Goal: Task Accomplishment & Management: Manage account settings

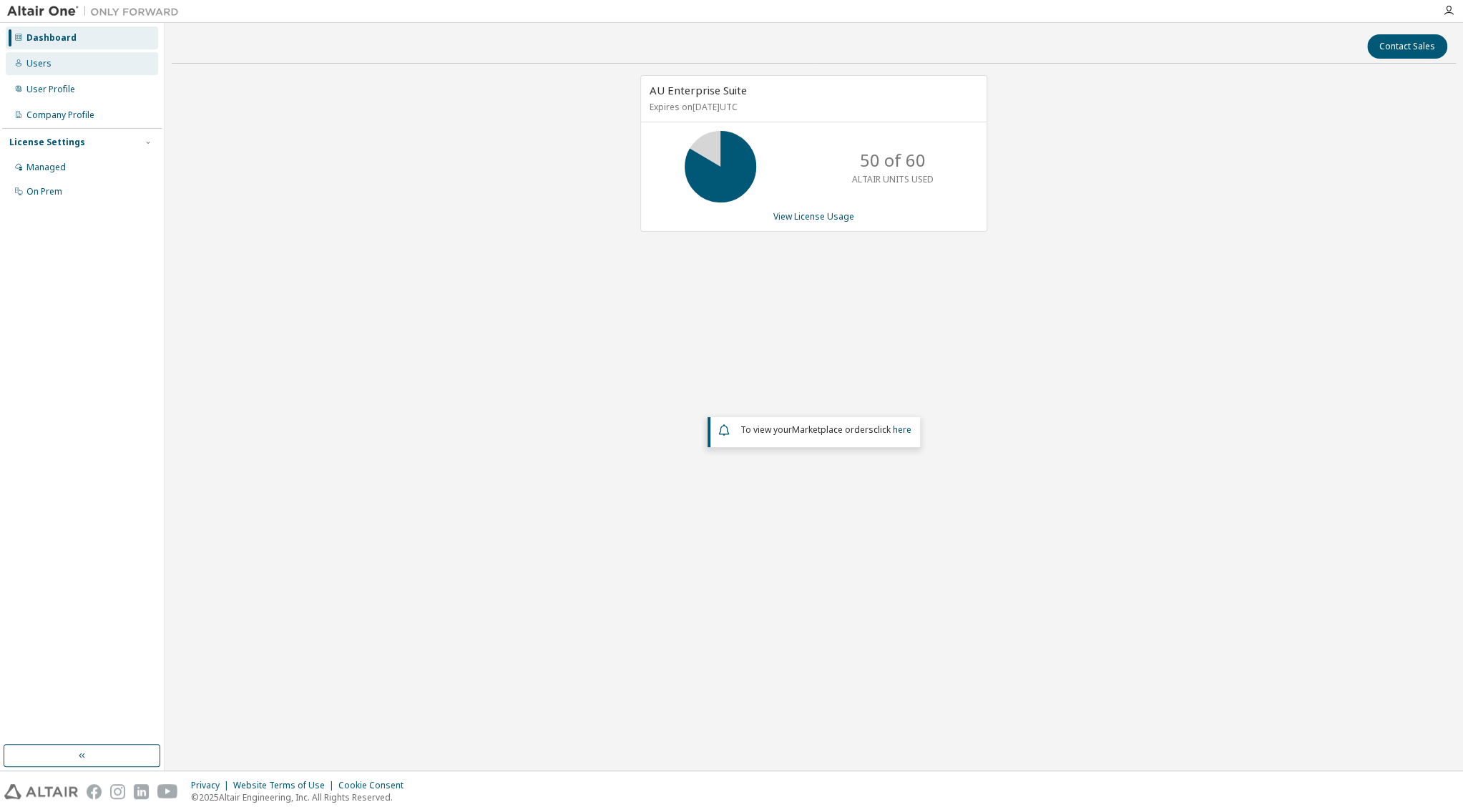
click at [53, 63] on div "Users" at bounding box center [82, 63] width 153 height 23
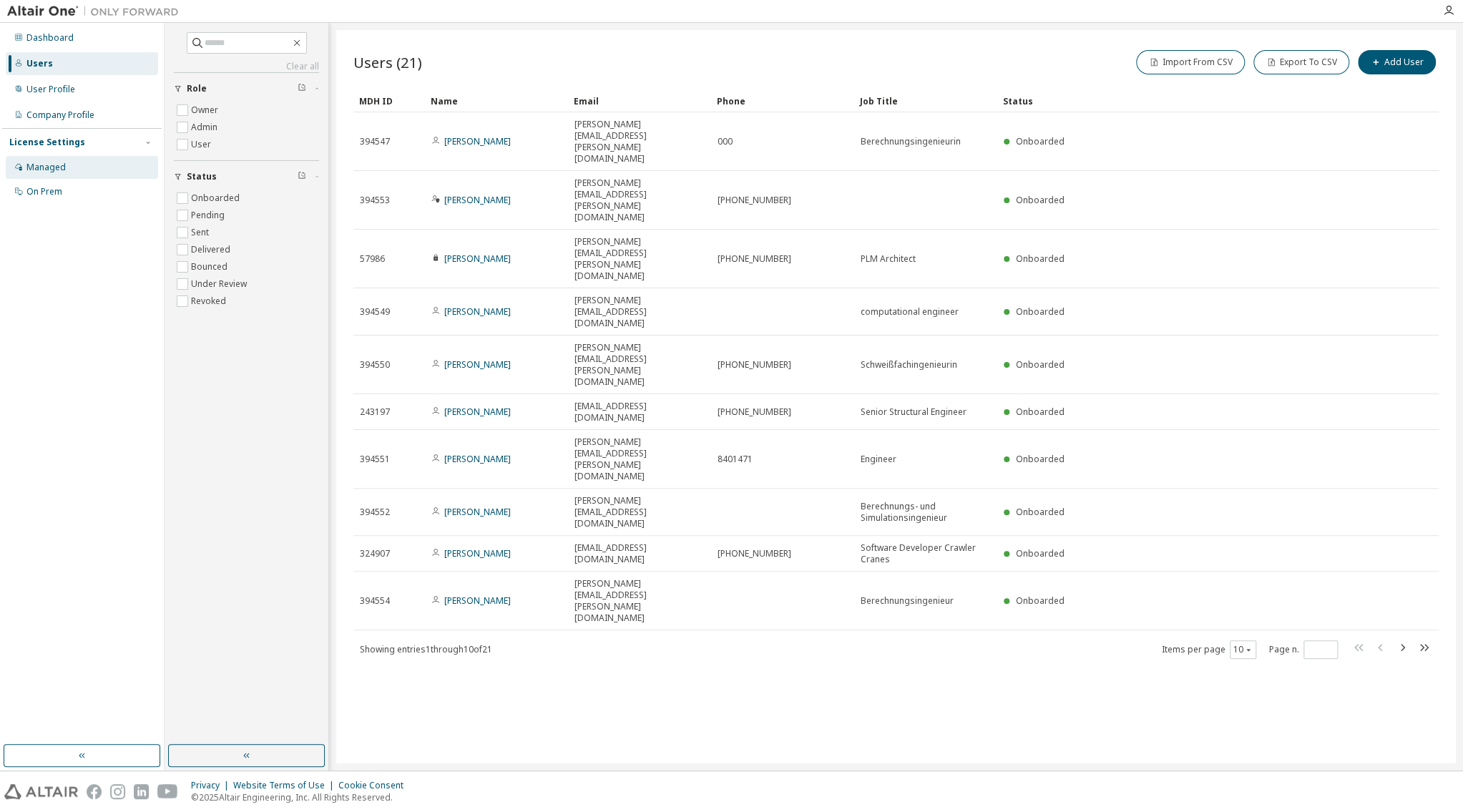
click at [28, 177] on div "Managed" at bounding box center [82, 167] width 153 height 23
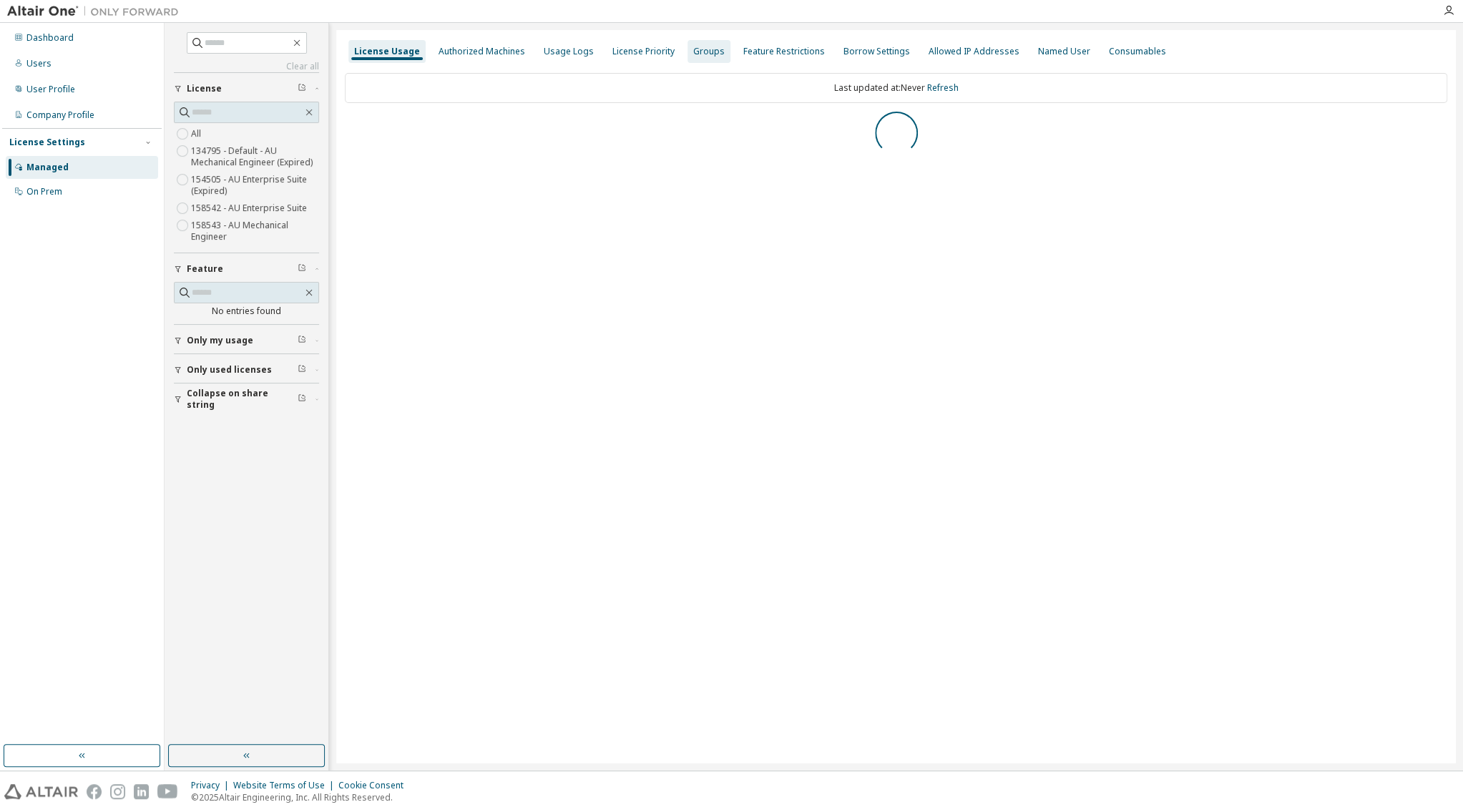
click at [711, 48] on div "Groups" at bounding box center [709, 51] width 31 height 12
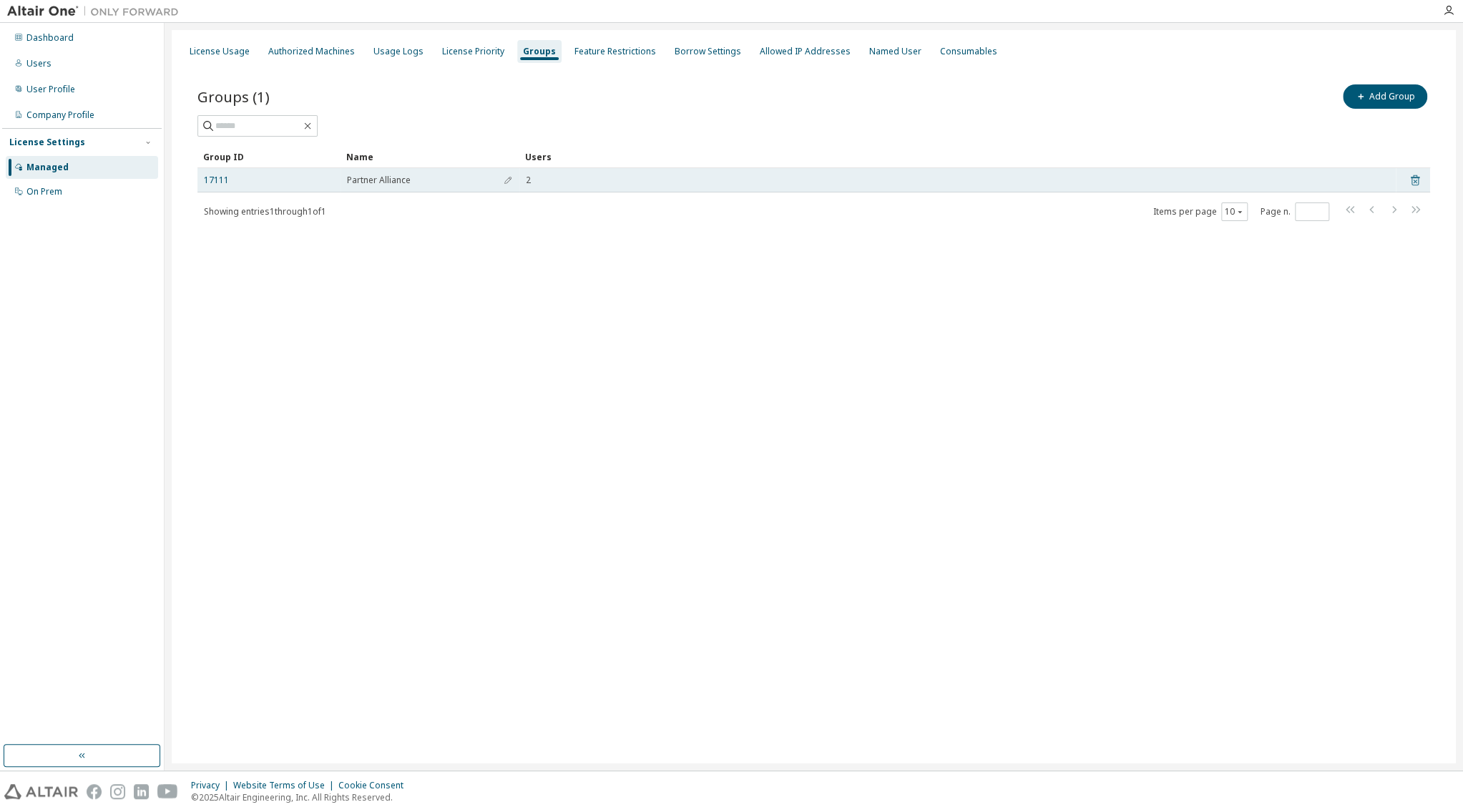
click at [1413, 183] on icon at bounding box center [1415, 181] width 3 height 3
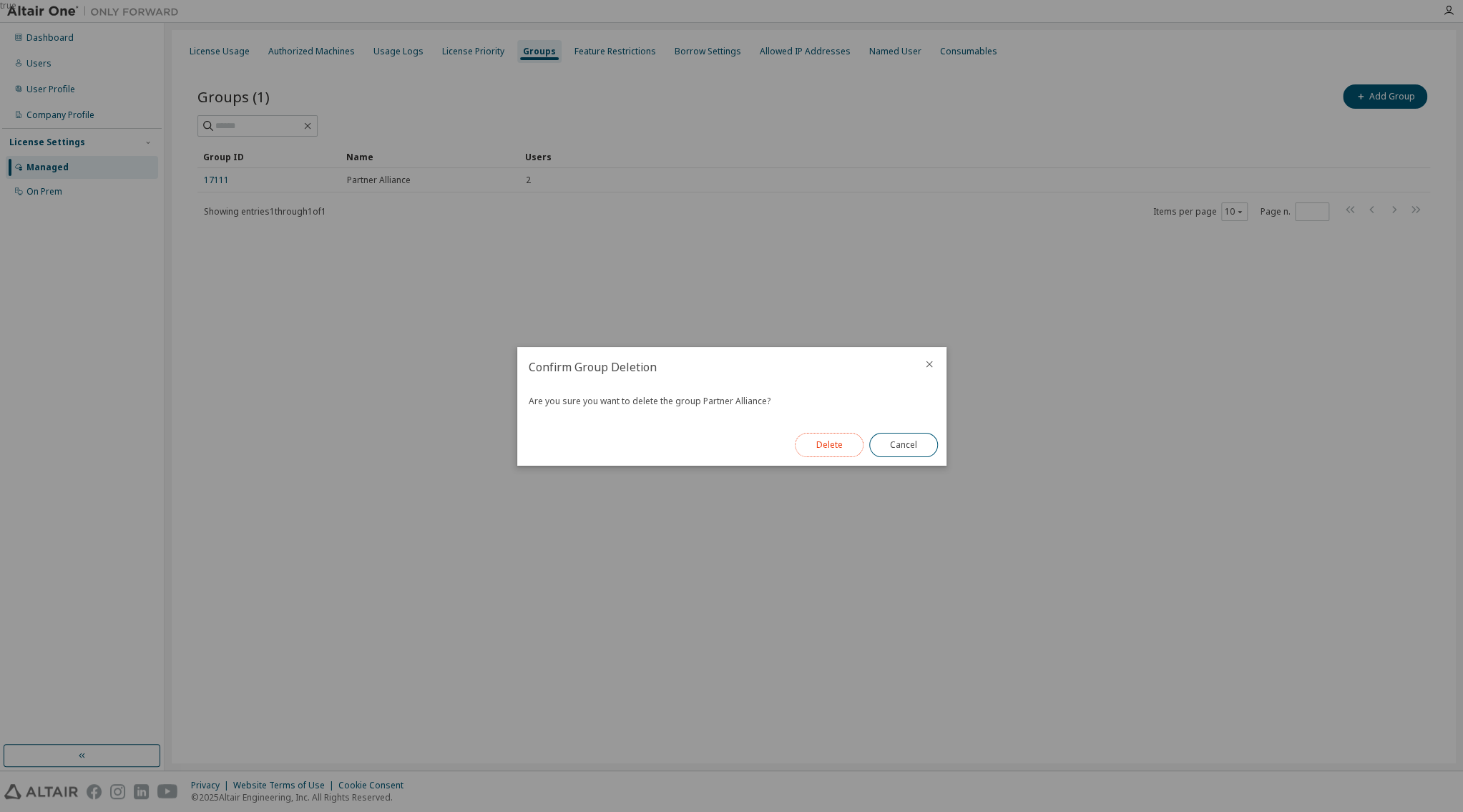
click at [823, 449] on button "Delete" at bounding box center [829, 444] width 68 height 24
click at [895, 449] on button "Close" at bounding box center [904, 444] width 68 height 24
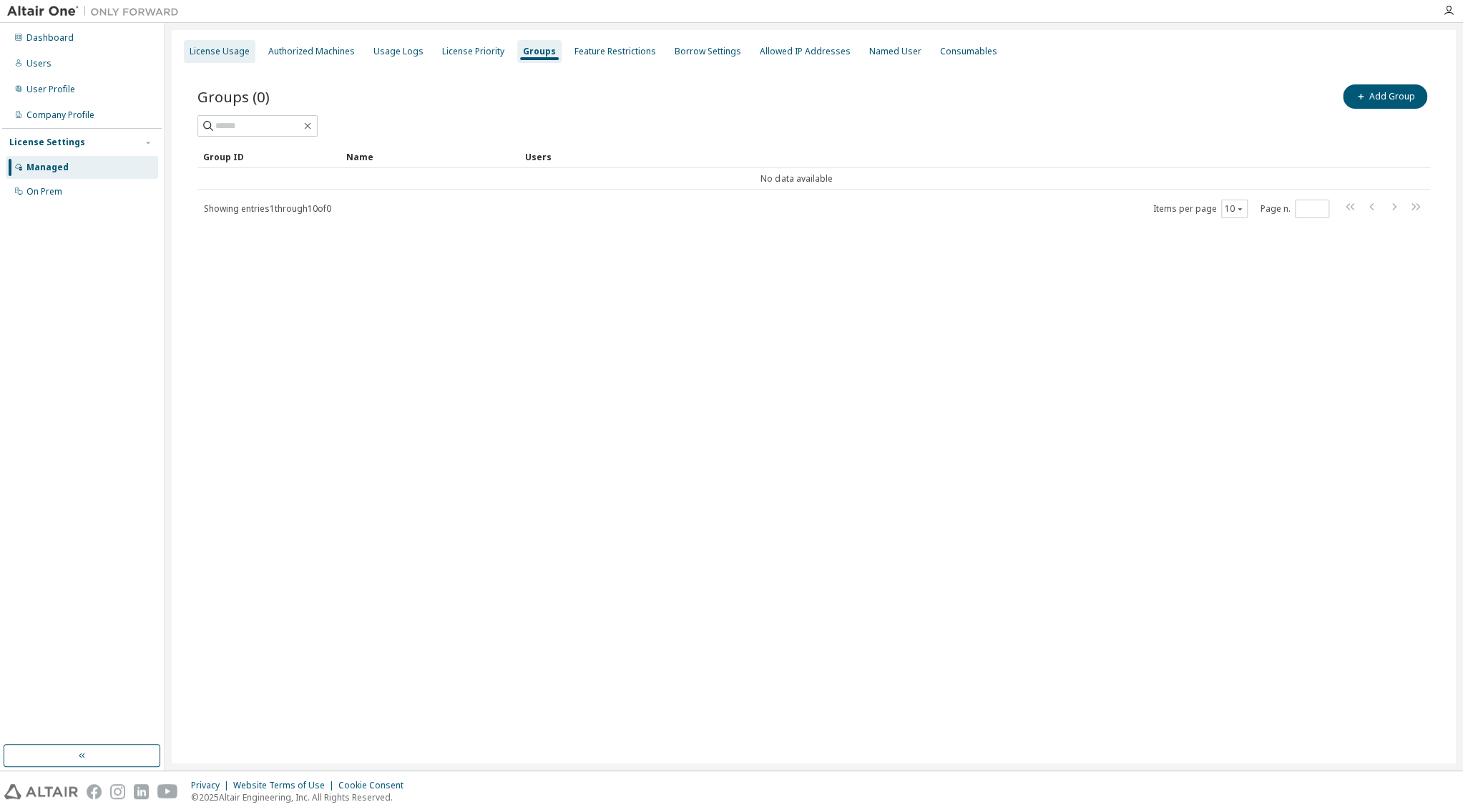
click at [228, 49] on div "License Usage" at bounding box center [219, 51] width 60 height 12
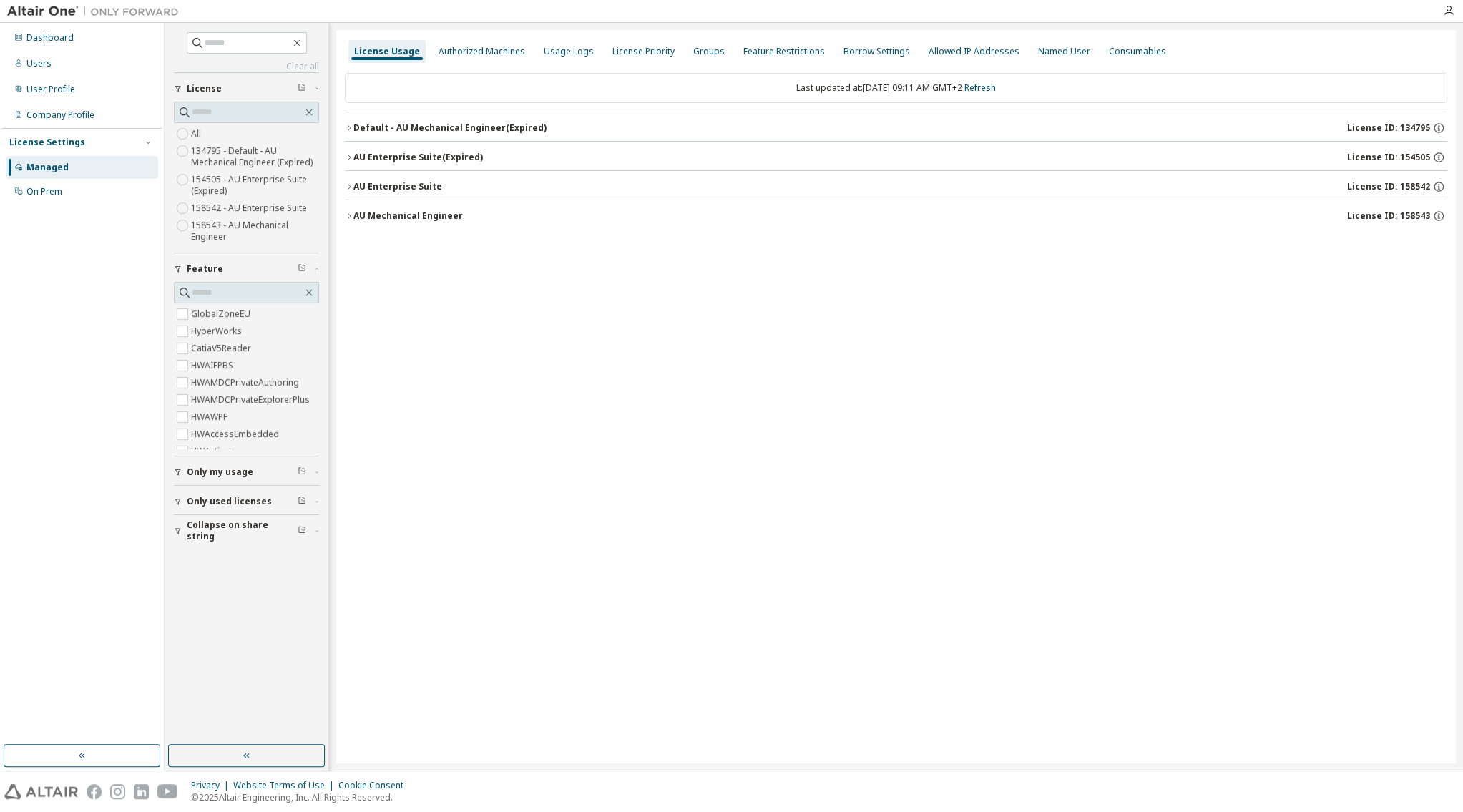
click at [178, 476] on icon "button" at bounding box center [178, 472] width 8 height 8
click at [178, 547] on icon "button" at bounding box center [178, 543] width 8 height 8
click at [172, 627] on div "Clear all Collapse on share string Only used licenses Yes No Only my usage Yes …" at bounding box center [246, 384] width 159 height 718
click at [178, 618] on icon "button" at bounding box center [178, 614] width 8 height 8
click at [46, 141] on div "License Settings" at bounding box center [47, 143] width 76 height 12
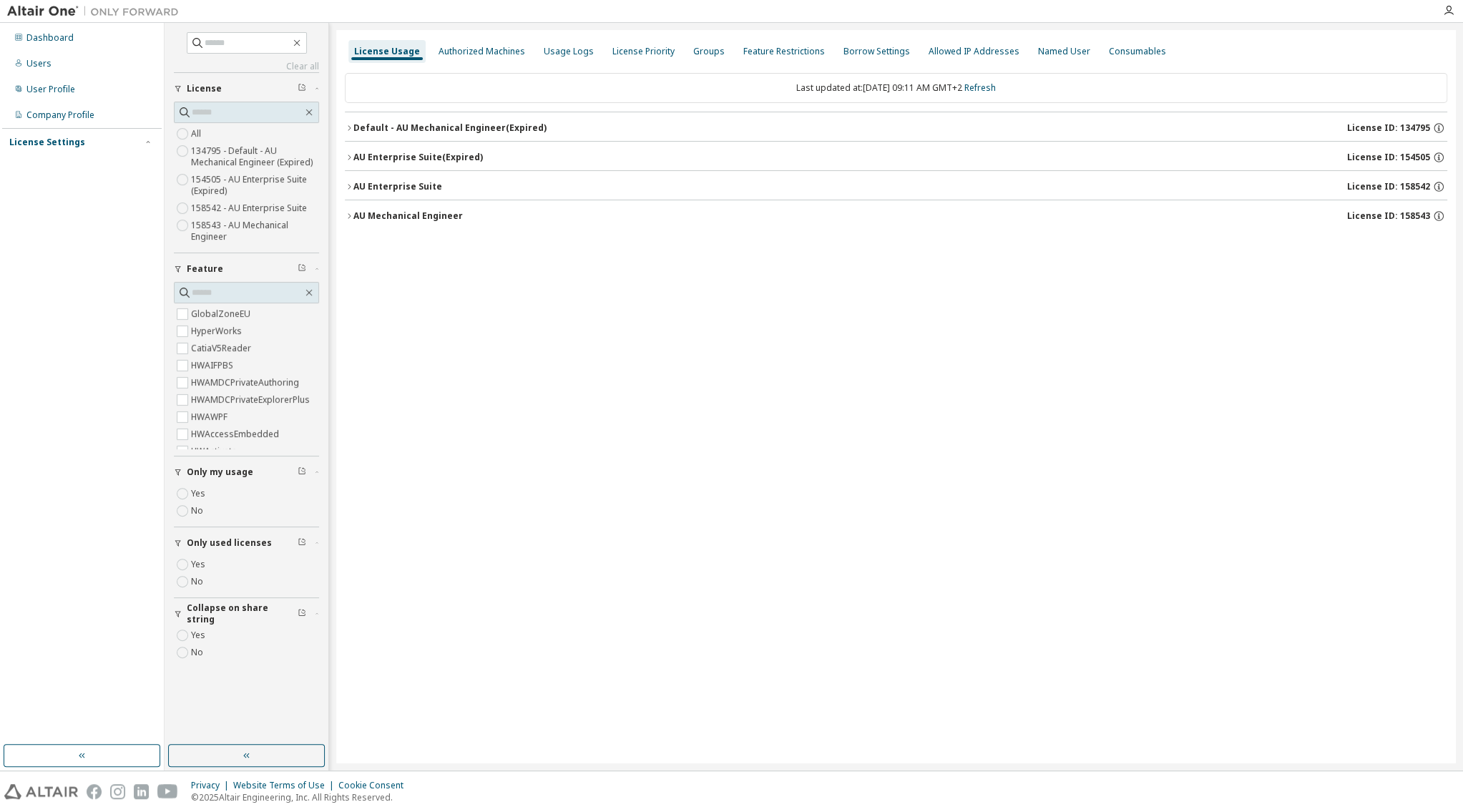
click at [46, 141] on div "License Settings" at bounding box center [47, 143] width 76 height 12
click at [590, 54] on div "Usage Logs" at bounding box center [569, 51] width 62 height 23
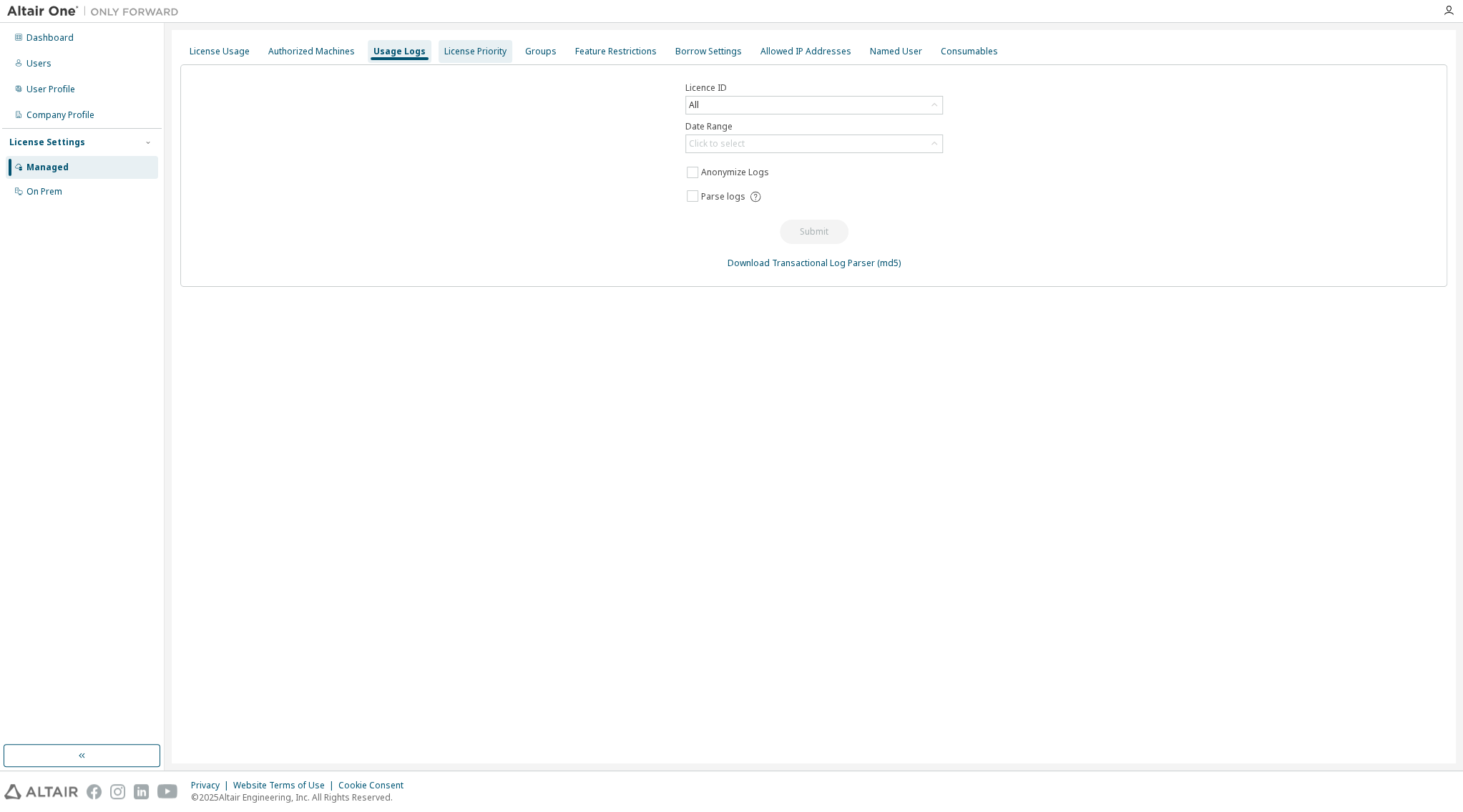
click at [466, 45] on div "License Priority" at bounding box center [475, 51] width 73 height 23
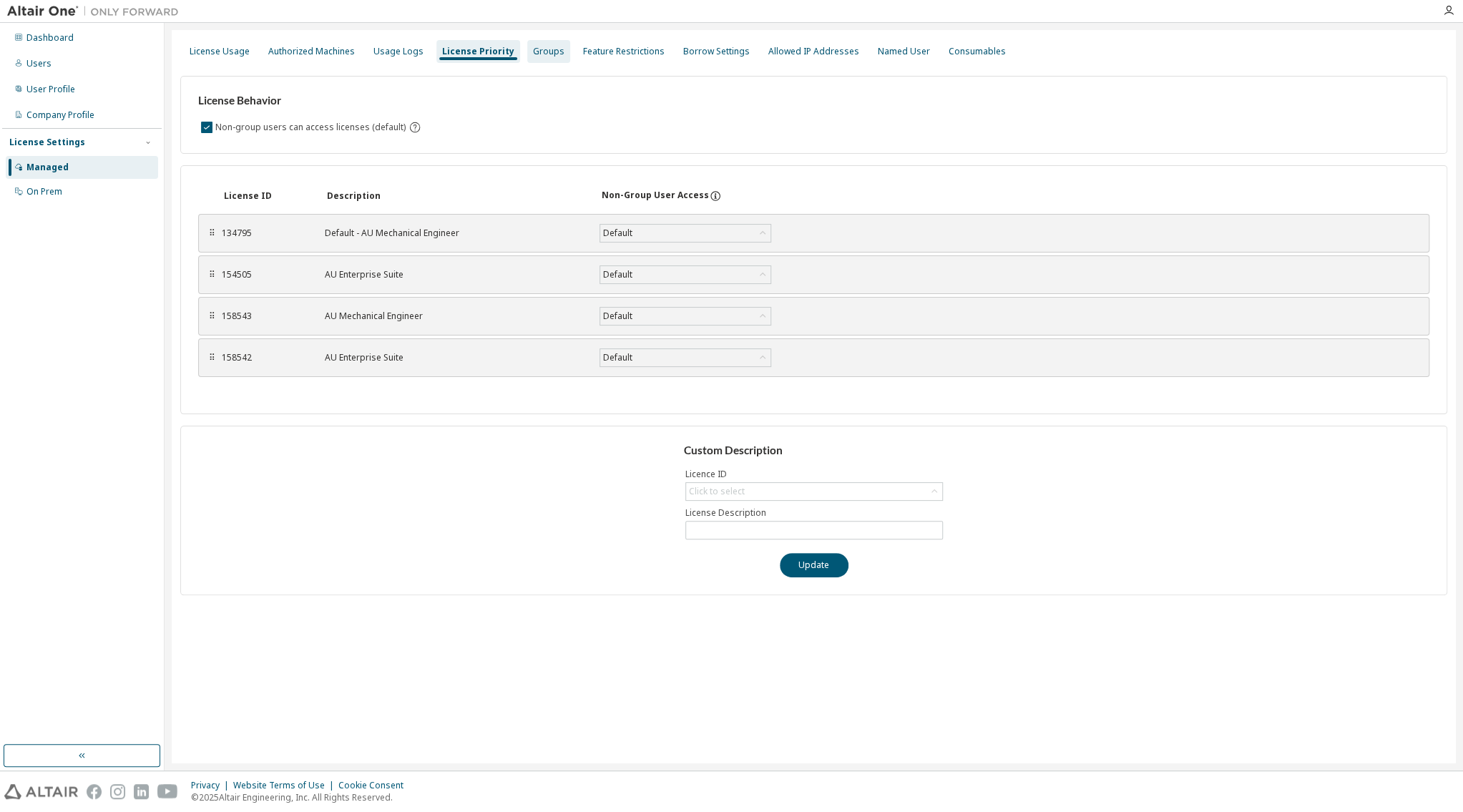
click at [540, 56] on div "Groups" at bounding box center [548, 51] width 31 height 12
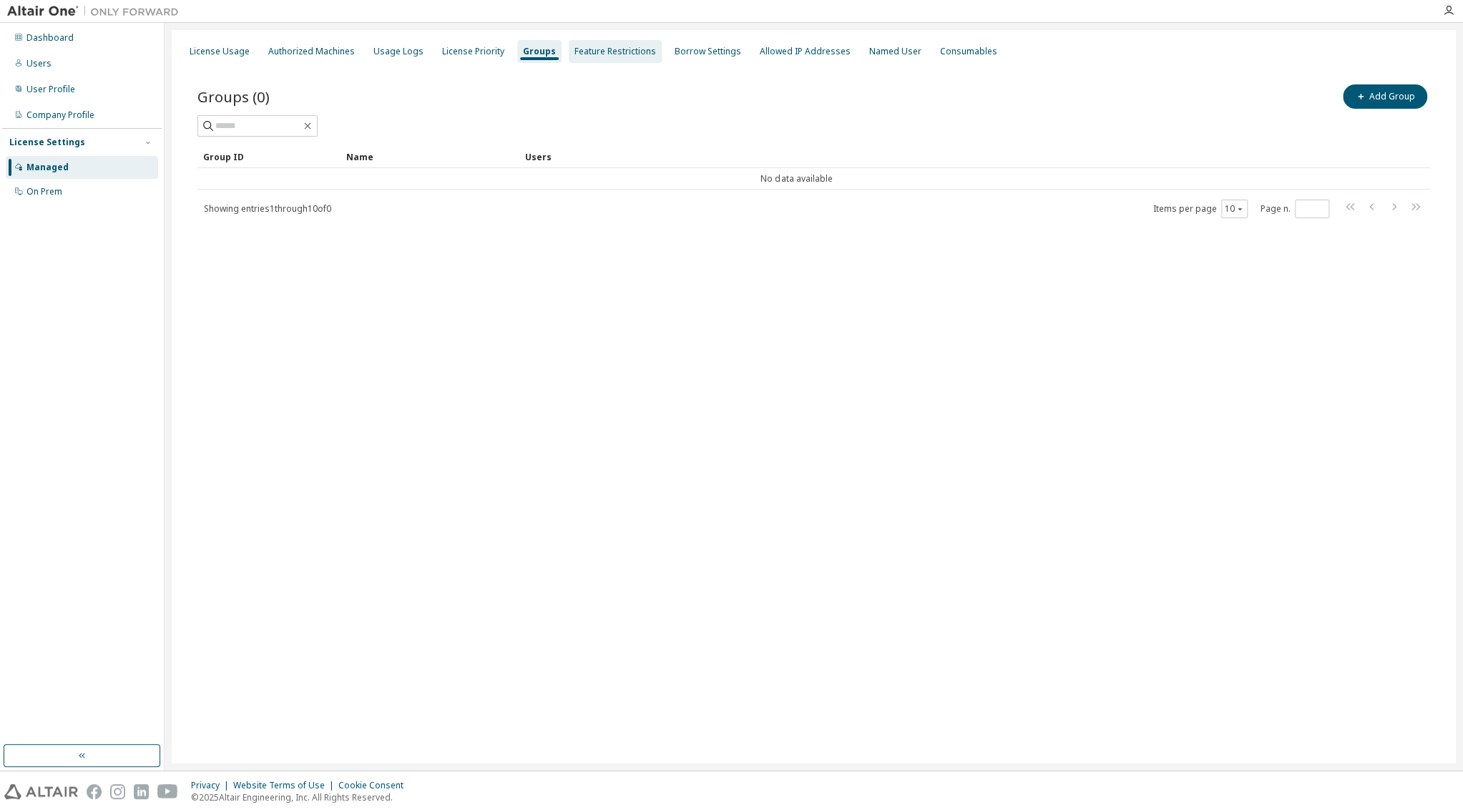
click at [622, 50] on div "Feature Restrictions" at bounding box center [615, 51] width 82 height 12
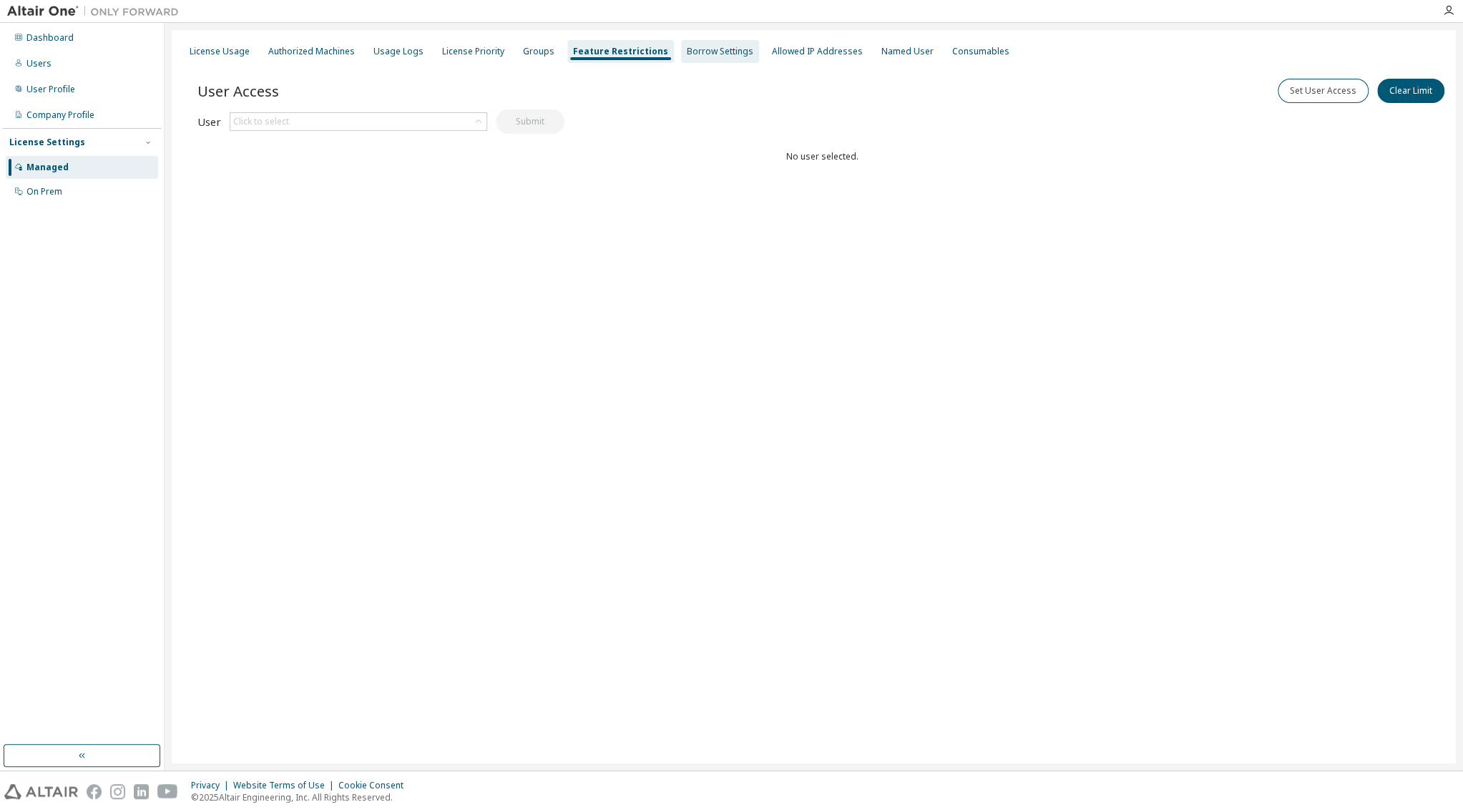
click at [741, 50] on div "Borrow Settings" at bounding box center [720, 51] width 67 height 12
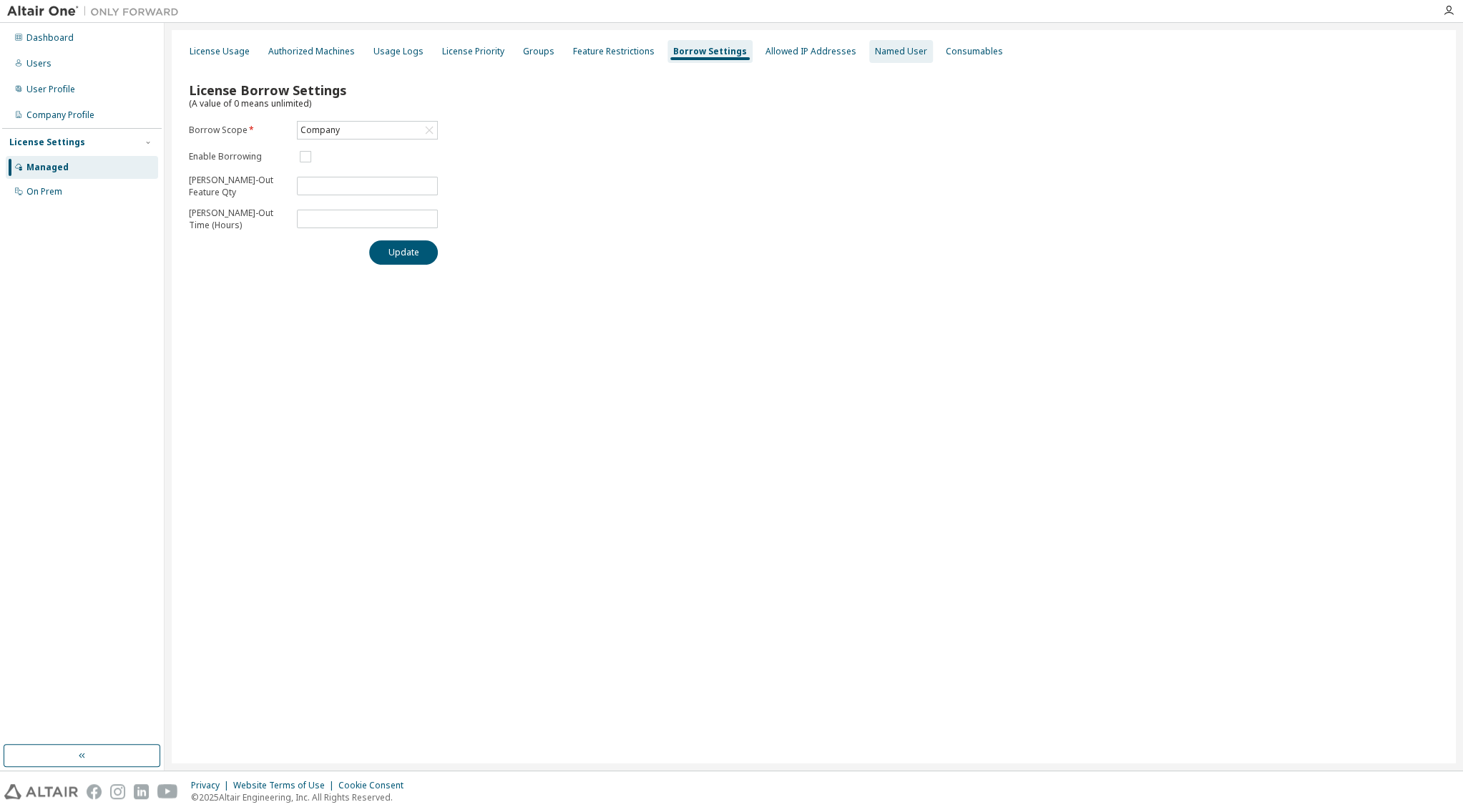
click at [919, 50] on div "Named User" at bounding box center [901, 51] width 52 height 12
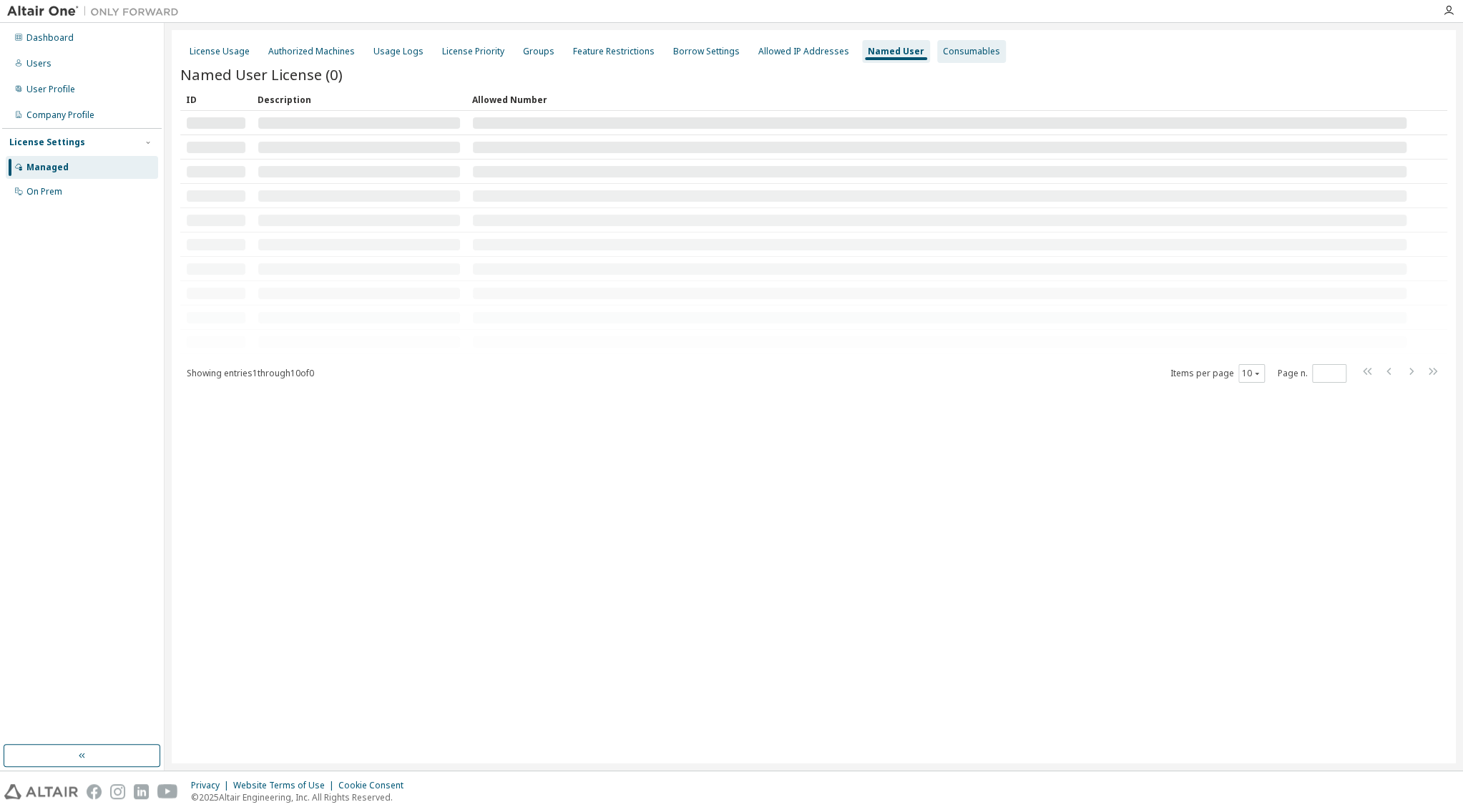
click at [973, 50] on div "Consumables" at bounding box center [972, 51] width 57 height 12
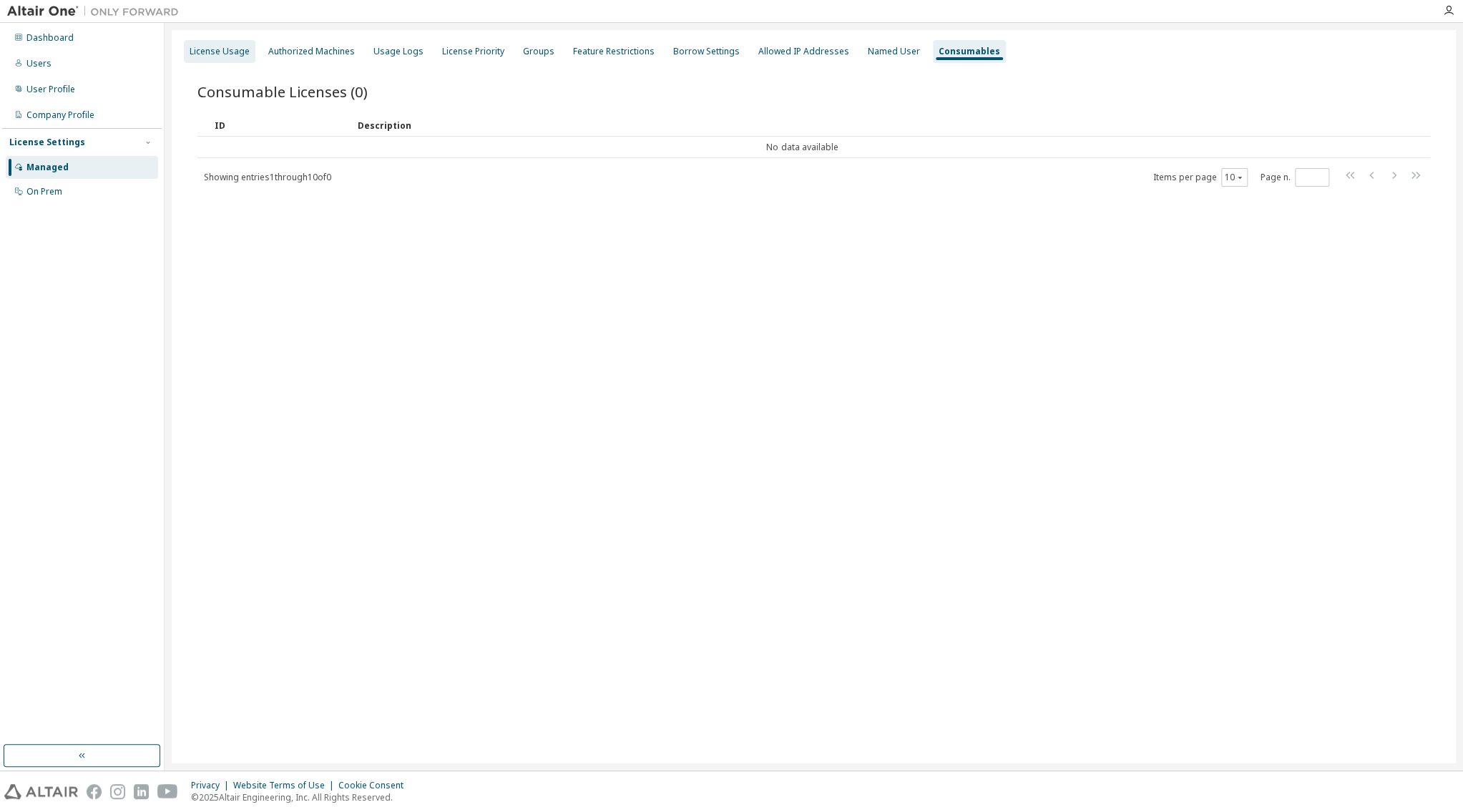
click at [206, 49] on div "License Usage" at bounding box center [219, 51] width 60 height 12
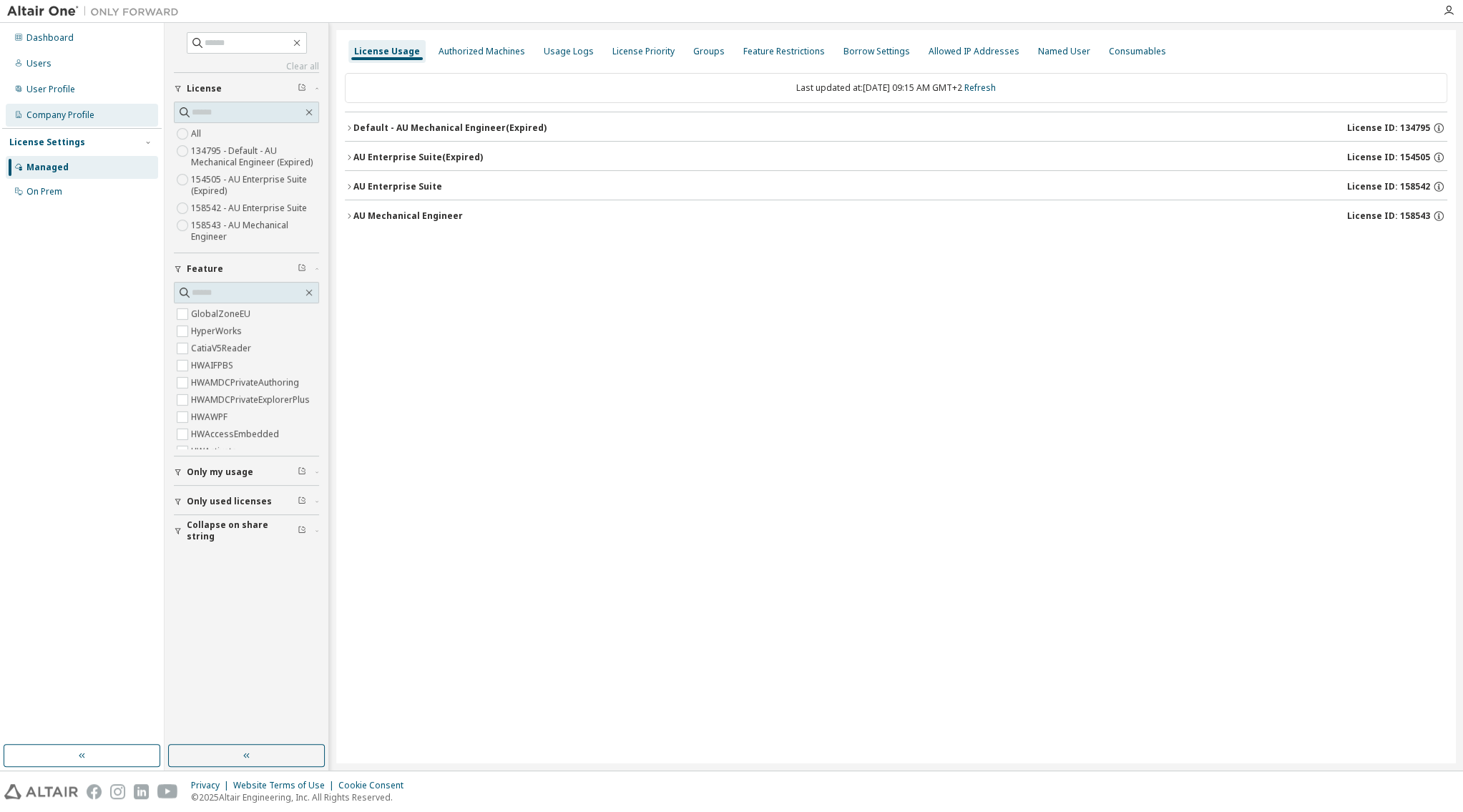
click at [48, 115] on div "Company Profile" at bounding box center [60, 116] width 68 height 12
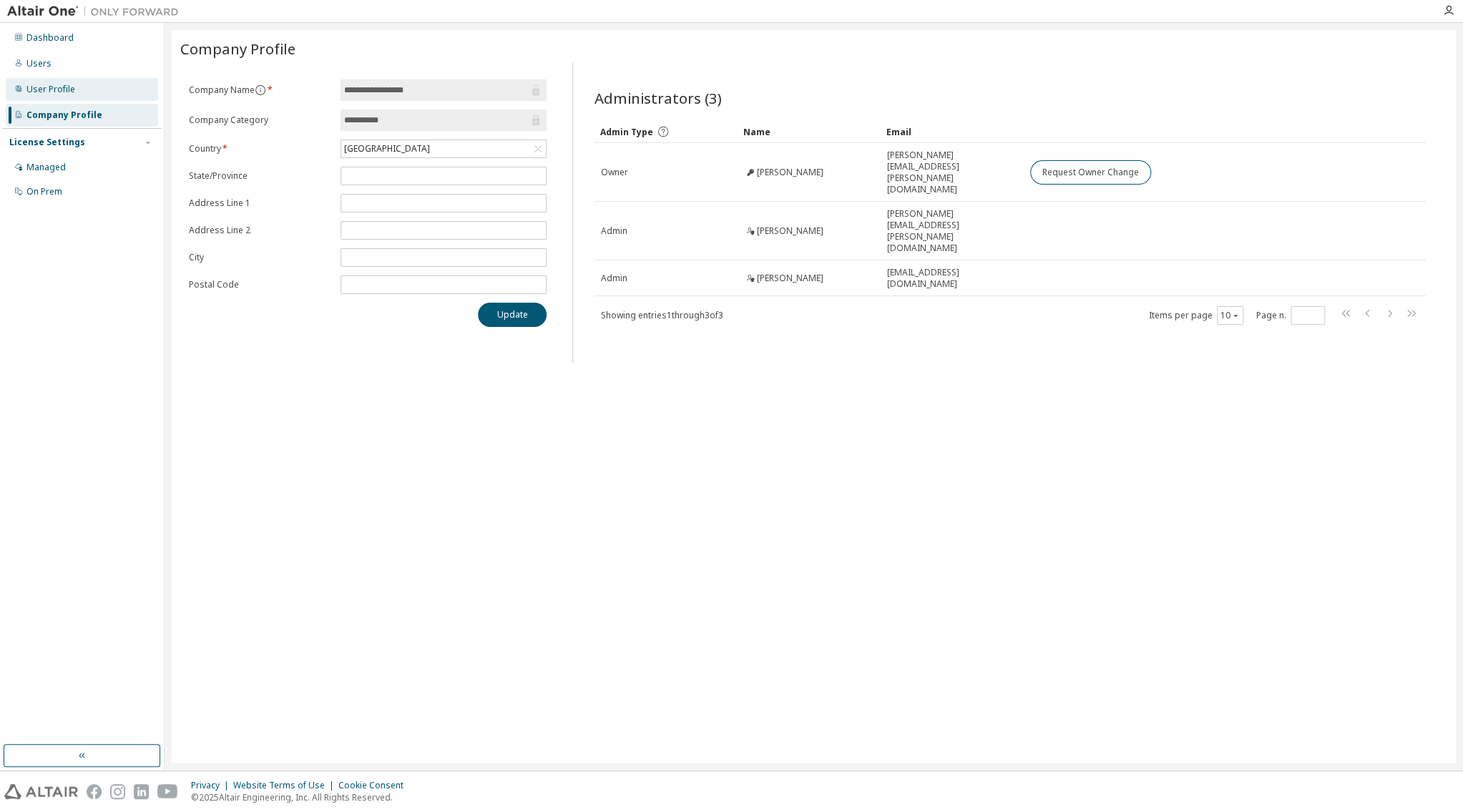
click at [46, 95] on div "User Profile" at bounding box center [51, 89] width 49 height 12
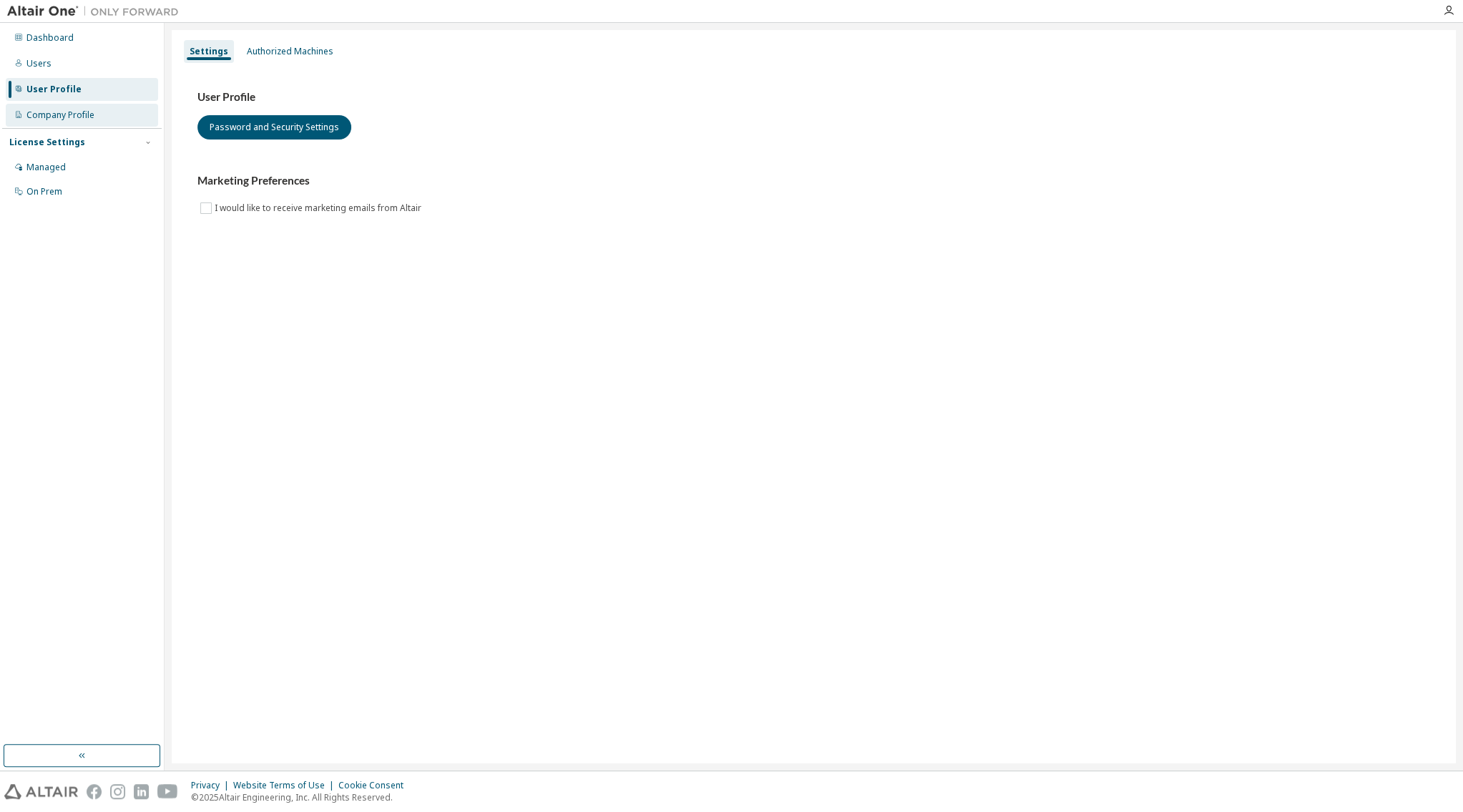
click at [44, 115] on div "Company Profile" at bounding box center [60, 116] width 68 height 12
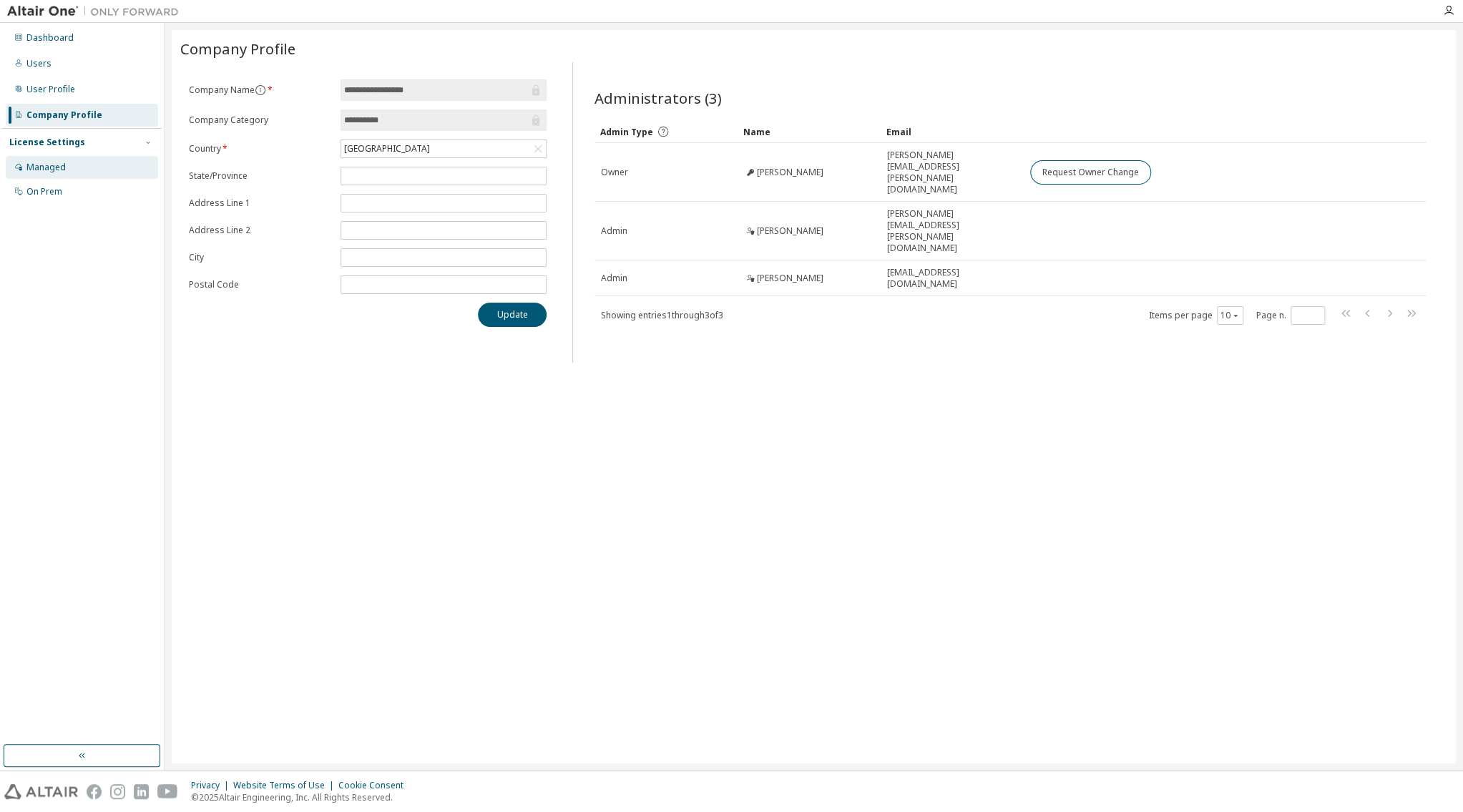
click at [49, 169] on div "Managed" at bounding box center [46, 168] width 40 height 12
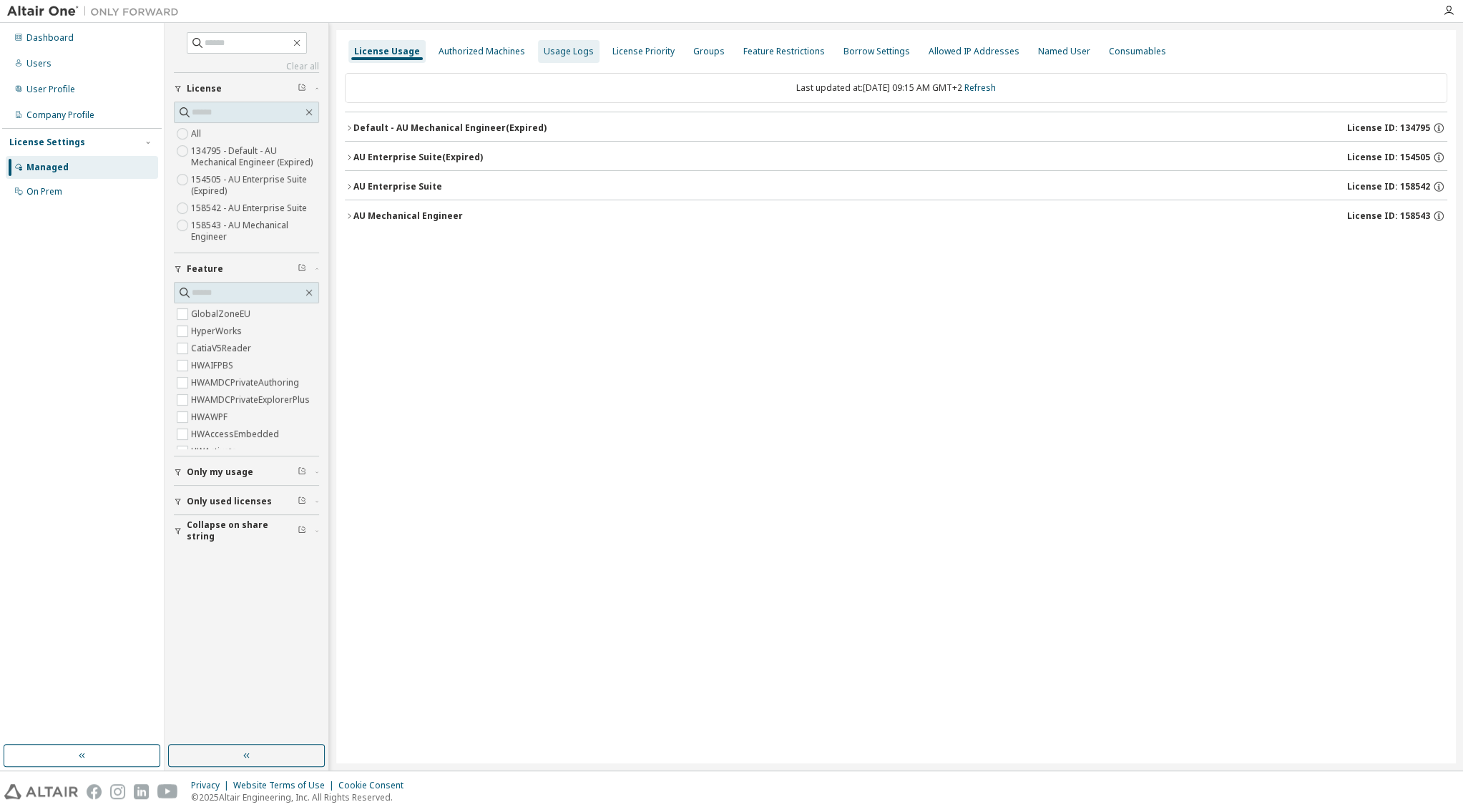
click at [568, 53] on div "Usage Logs" at bounding box center [569, 51] width 50 height 12
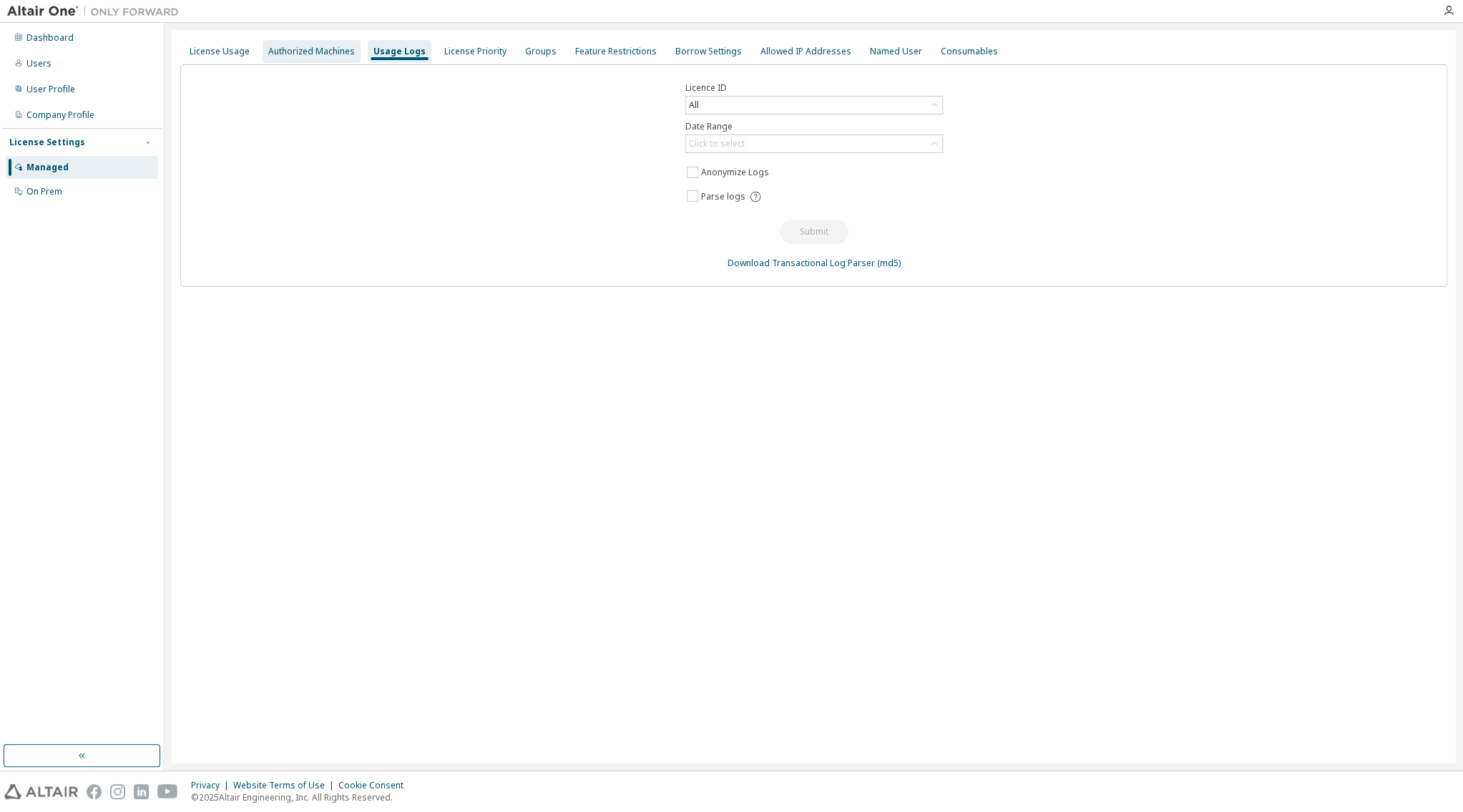
click at [283, 48] on div "Authorized Machines" at bounding box center [311, 51] width 87 height 12
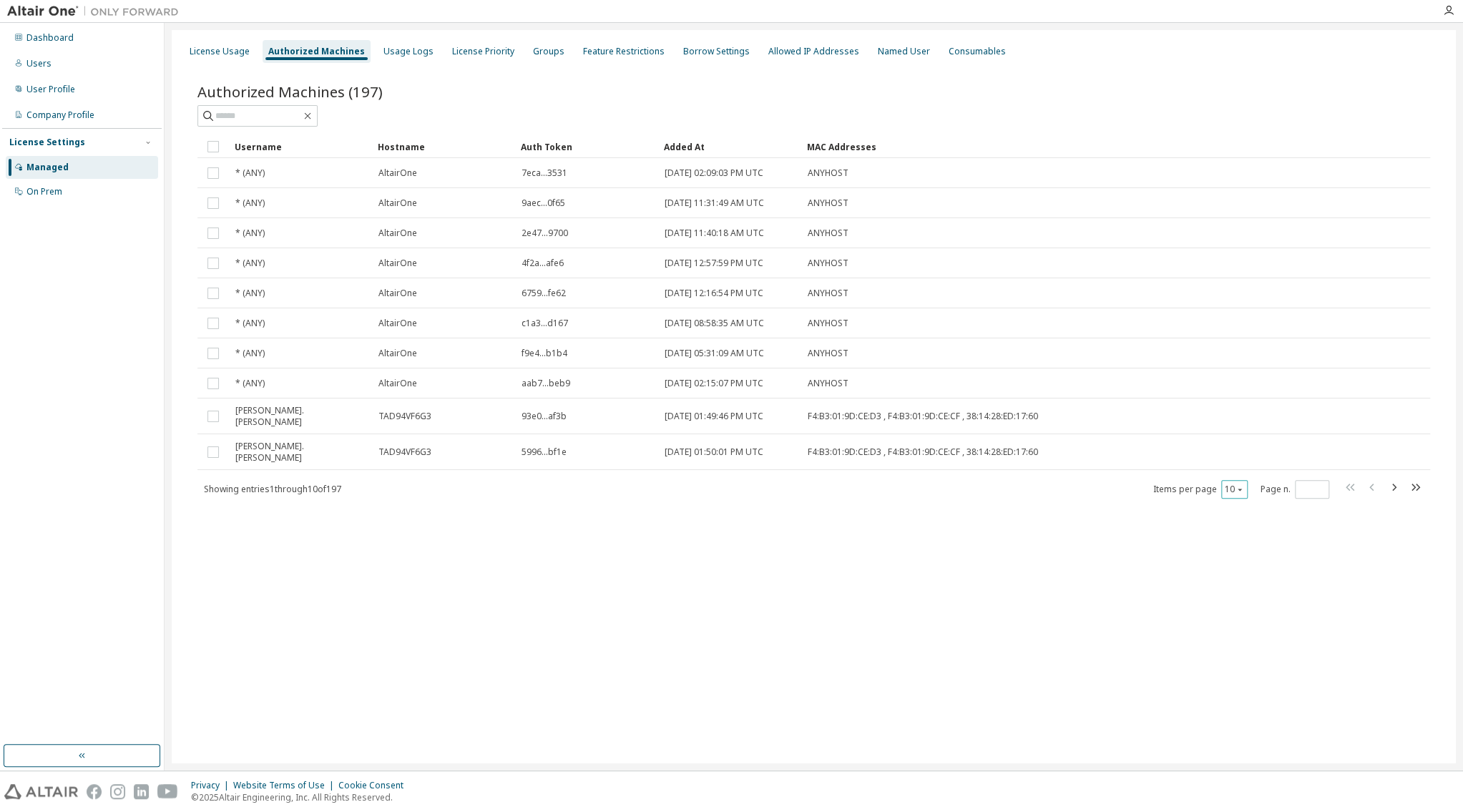
click at [1244, 483] on div "10" at bounding box center [1234, 489] width 26 height 19
drag, startPoint x: 1238, startPoint y: 478, endPoint x: 1238, endPoint y: 494, distance: 16.0
click at [1238, 485] on icon "button" at bounding box center [1240, 489] width 8 height 8
click at [1228, 567] on div "100" at bounding box center [1277, 565] width 115 height 17
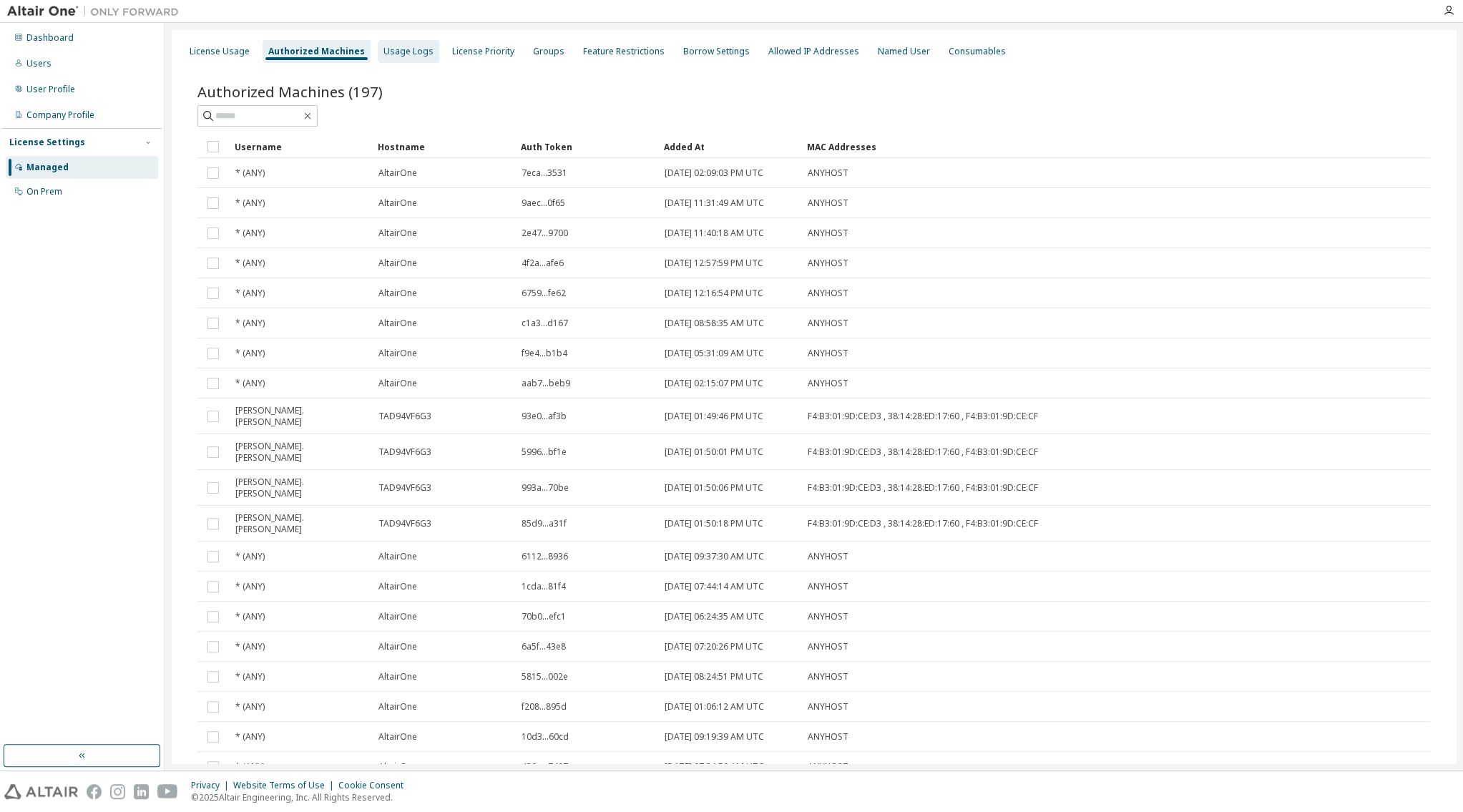
click at [416, 56] on div "Usage Logs" at bounding box center [408, 51] width 50 height 12
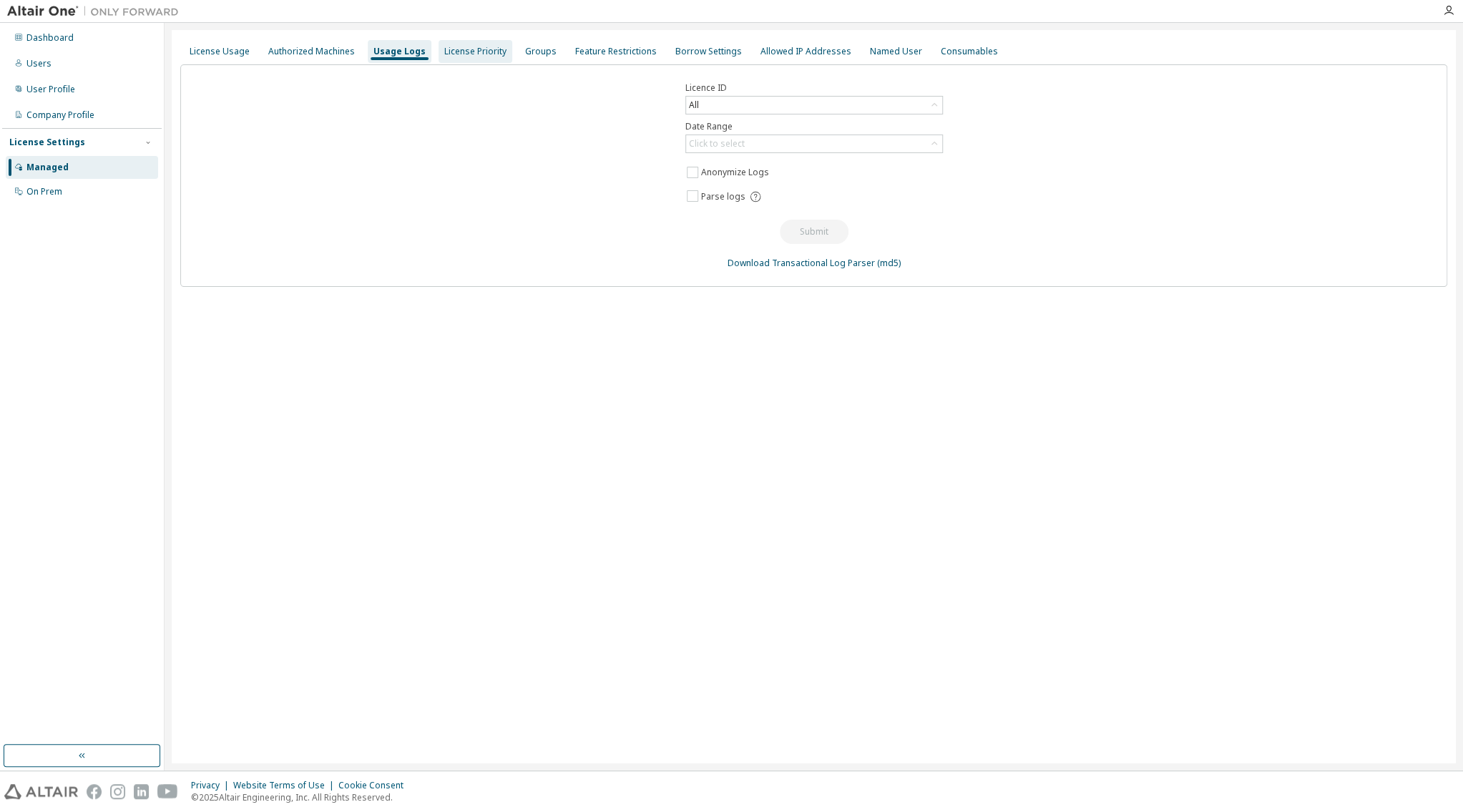
click at [473, 51] on div "License Priority" at bounding box center [476, 51] width 62 height 12
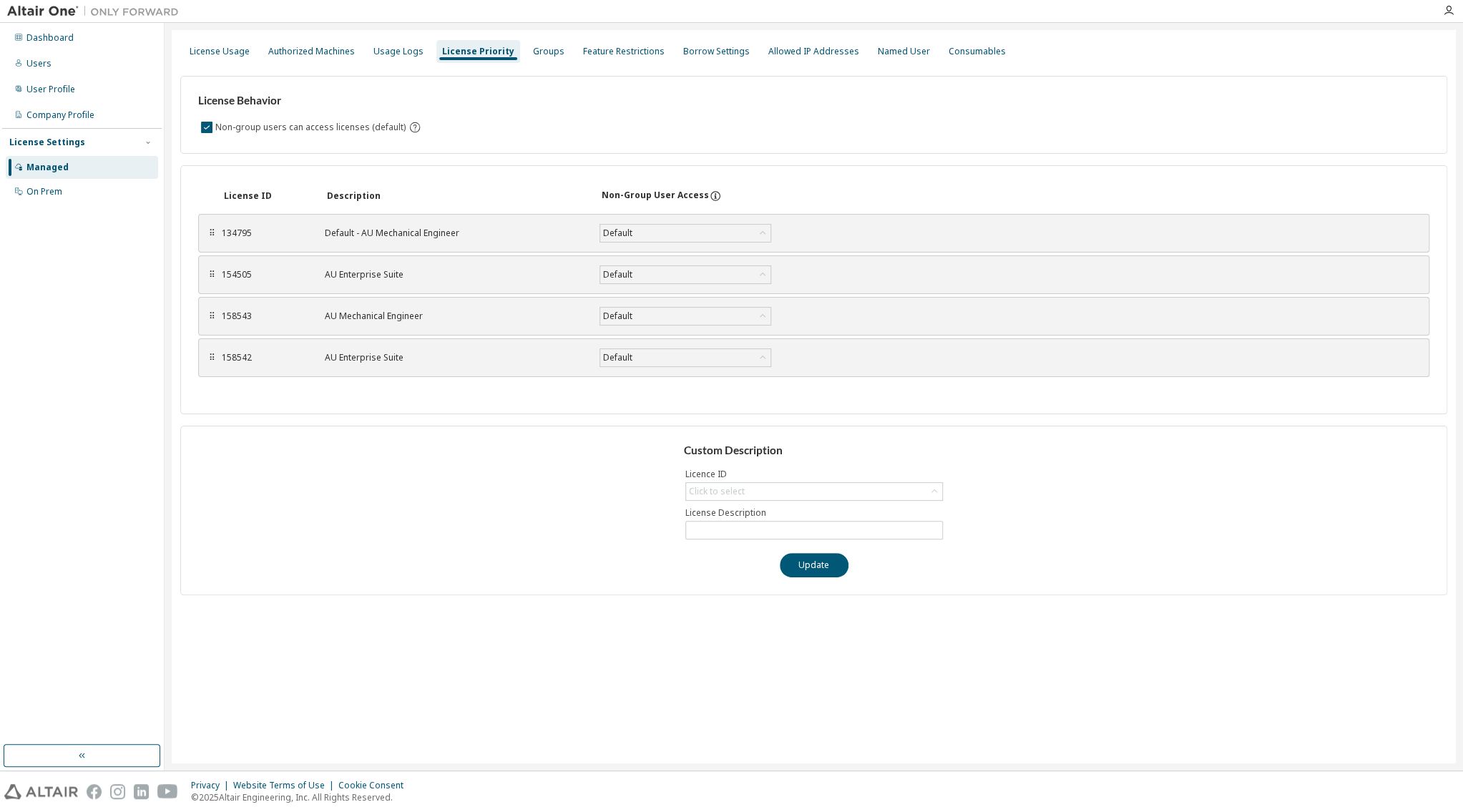
click at [240, 233] on div "134795" at bounding box center [265, 234] width 86 height 12
click at [213, 238] on div "⠿" at bounding box center [212, 234] width 8 height 12
click at [213, 233] on div "⠿" at bounding box center [212, 234] width 8 height 12
drag, startPoint x: 210, startPoint y: 276, endPoint x: 206, endPoint y: 370, distance: 94.1
click at [206, 370] on div "⠿ 134795 Default - AU Mechanical Engineer Default Save ⠿ 154505 AU Enterprise S…" at bounding box center [814, 295] width 1232 height 169
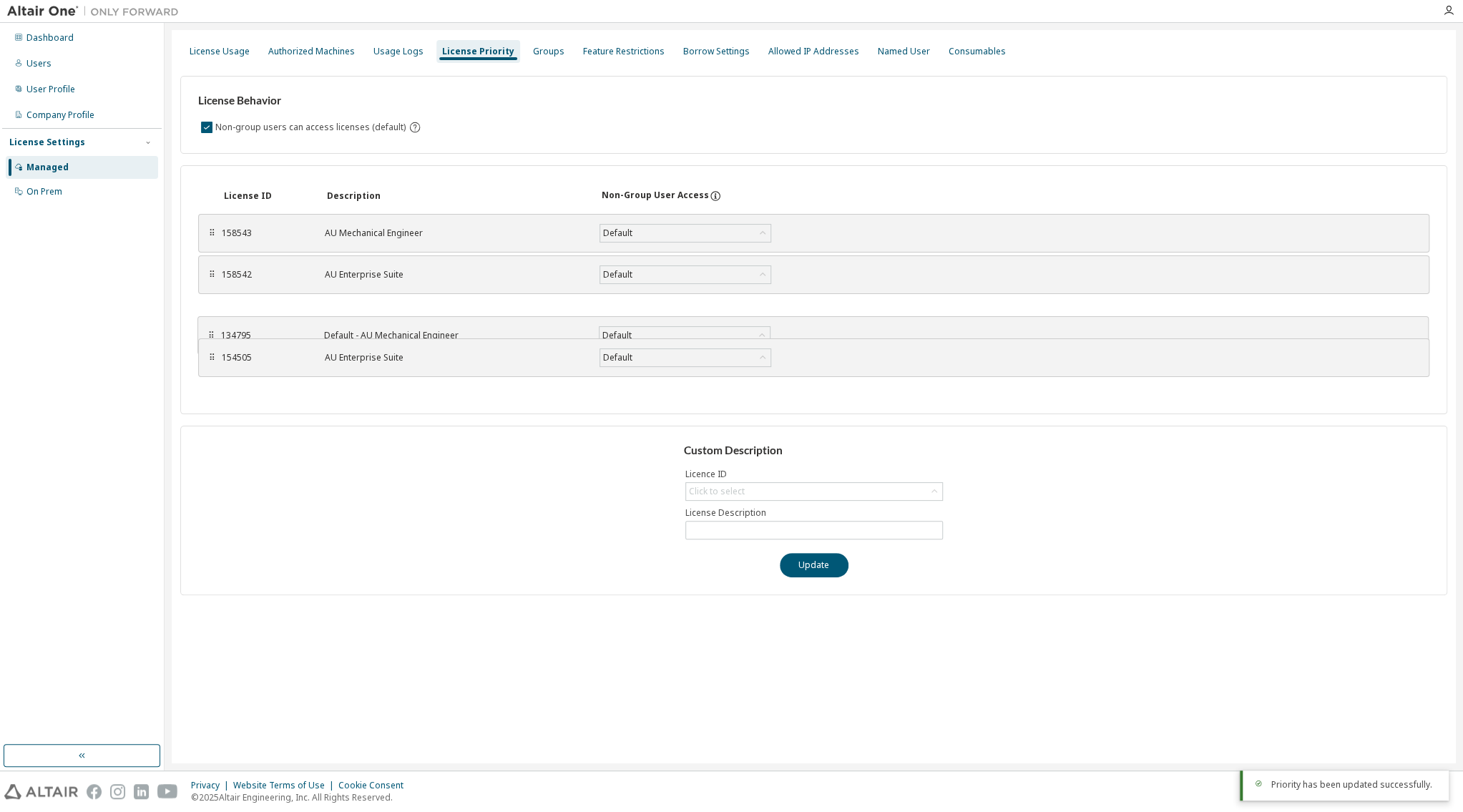
drag, startPoint x: 213, startPoint y: 234, endPoint x: 212, endPoint y: 336, distance: 102.0
click at [212, 336] on div "⠿ 134795 Default - AU Mechanical Engineer Default Save ⠿ 158543 AU Mechanical E…" at bounding box center [814, 295] width 1232 height 169
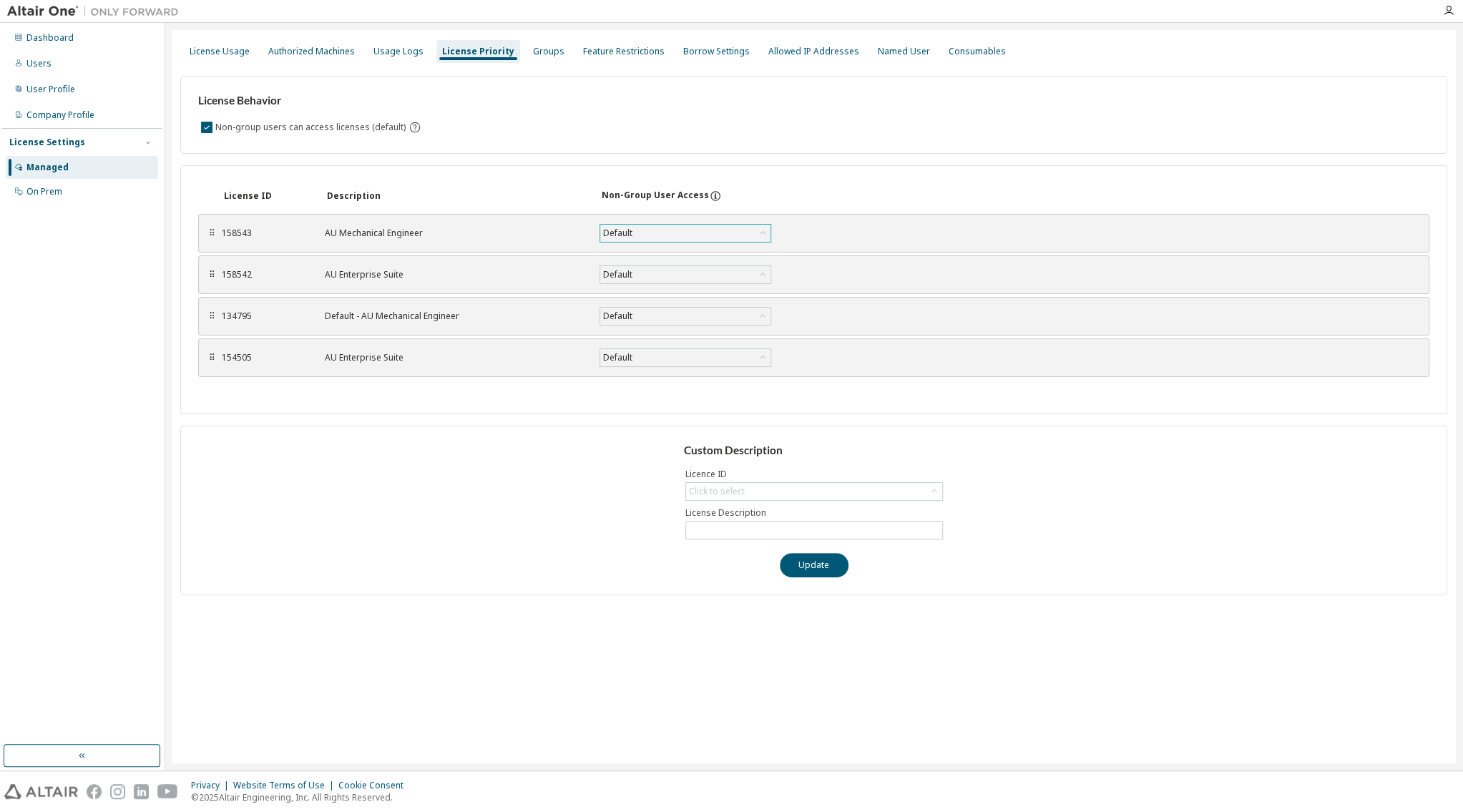
click at [748, 233] on div "Default" at bounding box center [686, 233] width 170 height 17
click at [891, 186] on div "License ID Description Non-Group User Access" at bounding box center [814, 196] width 1232 height 26
click at [820, 567] on button "Update" at bounding box center [813, 565] width 68 height 24
click at [536, 47] on div "Groups" at bounding box center [548, 51] width 31 height 12
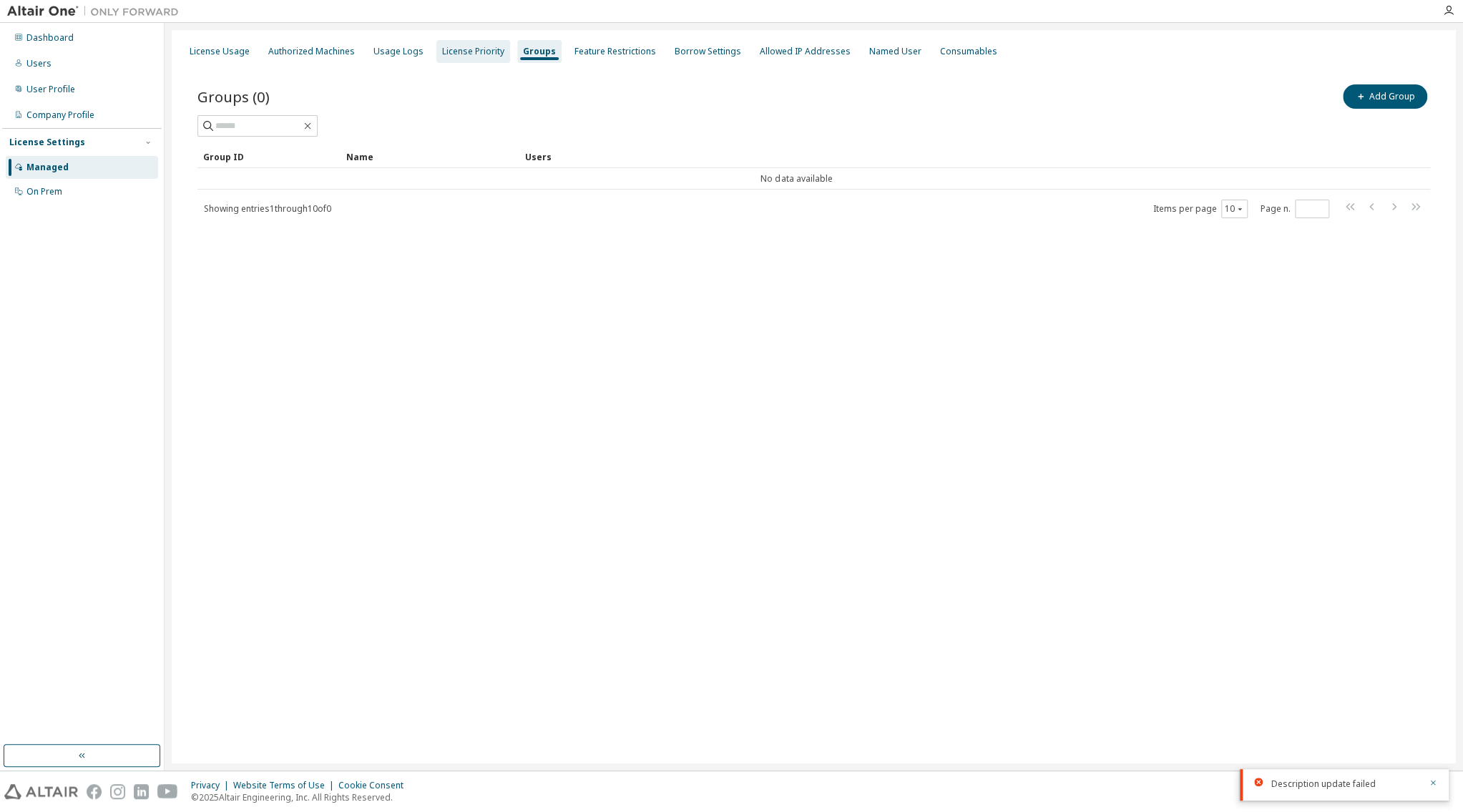
click at [485, 47] on div "License Priority" at bounding box center [473, 51] width 62 height 12
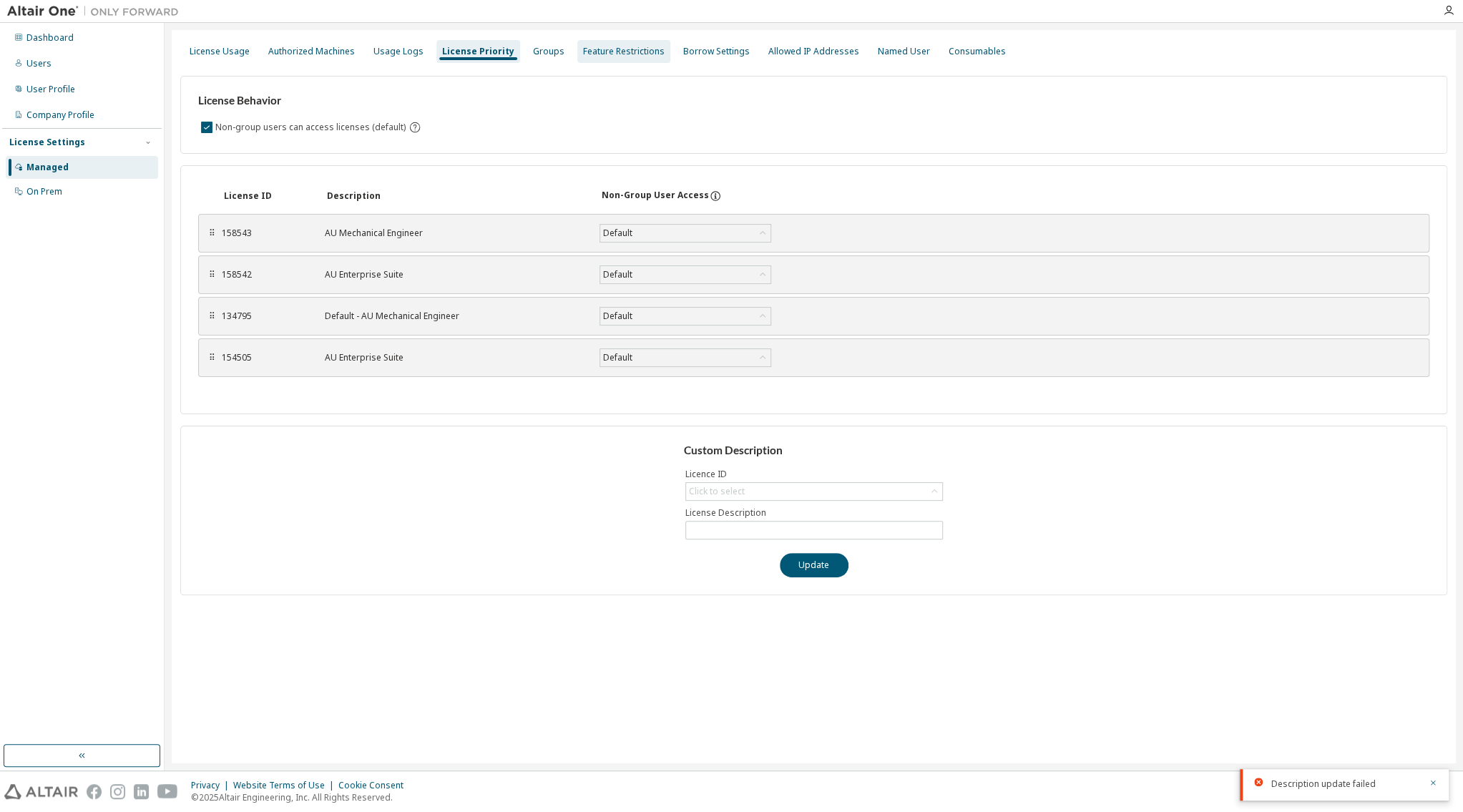
click at [615, 53] on div "Feature Restrictions" at bounding box center [624, 51] width 82 height 12
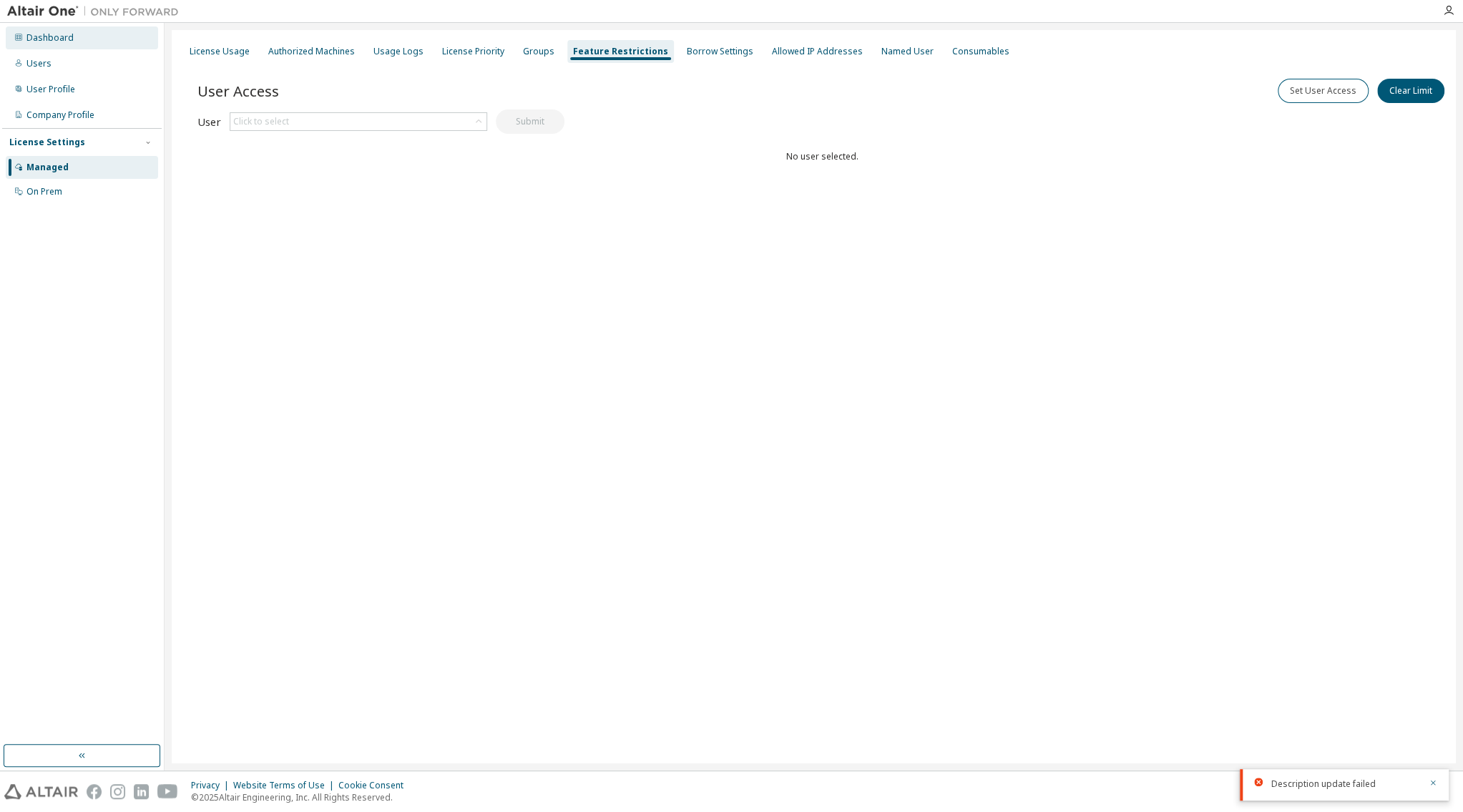
click at [48, 43] on div "Dashboard" at bounding box center [50, 38] width 47 height 12
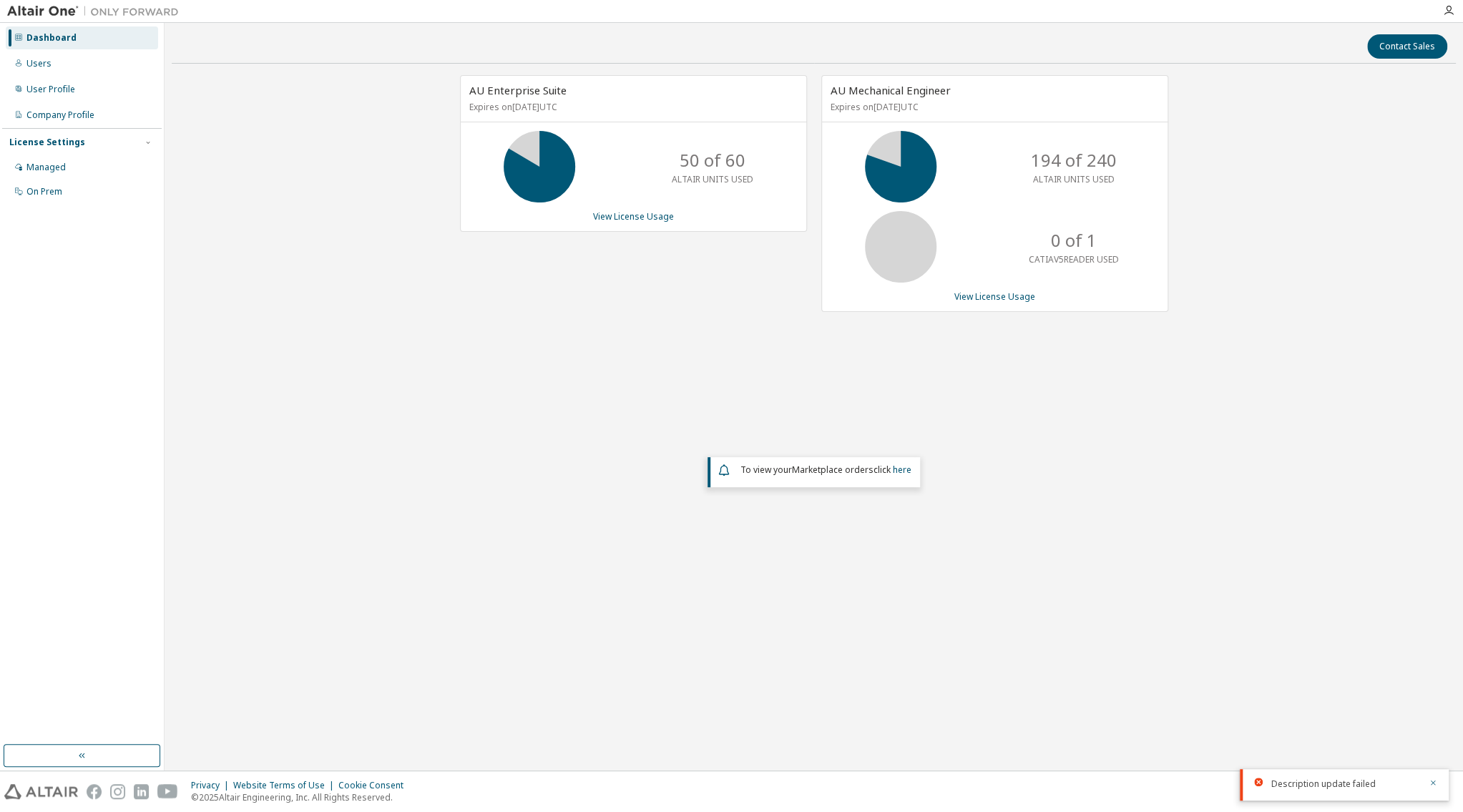
click at [398, 355] on div "AU Enterprise Suite Expires on October 10, 2025 UTC 50 of 60 ALTAIR UNITS USED …" at bounding box center [814, 339] width 1284 height 528
